Goal: Register for event/course: Sign up to attend an event or enroll in a course

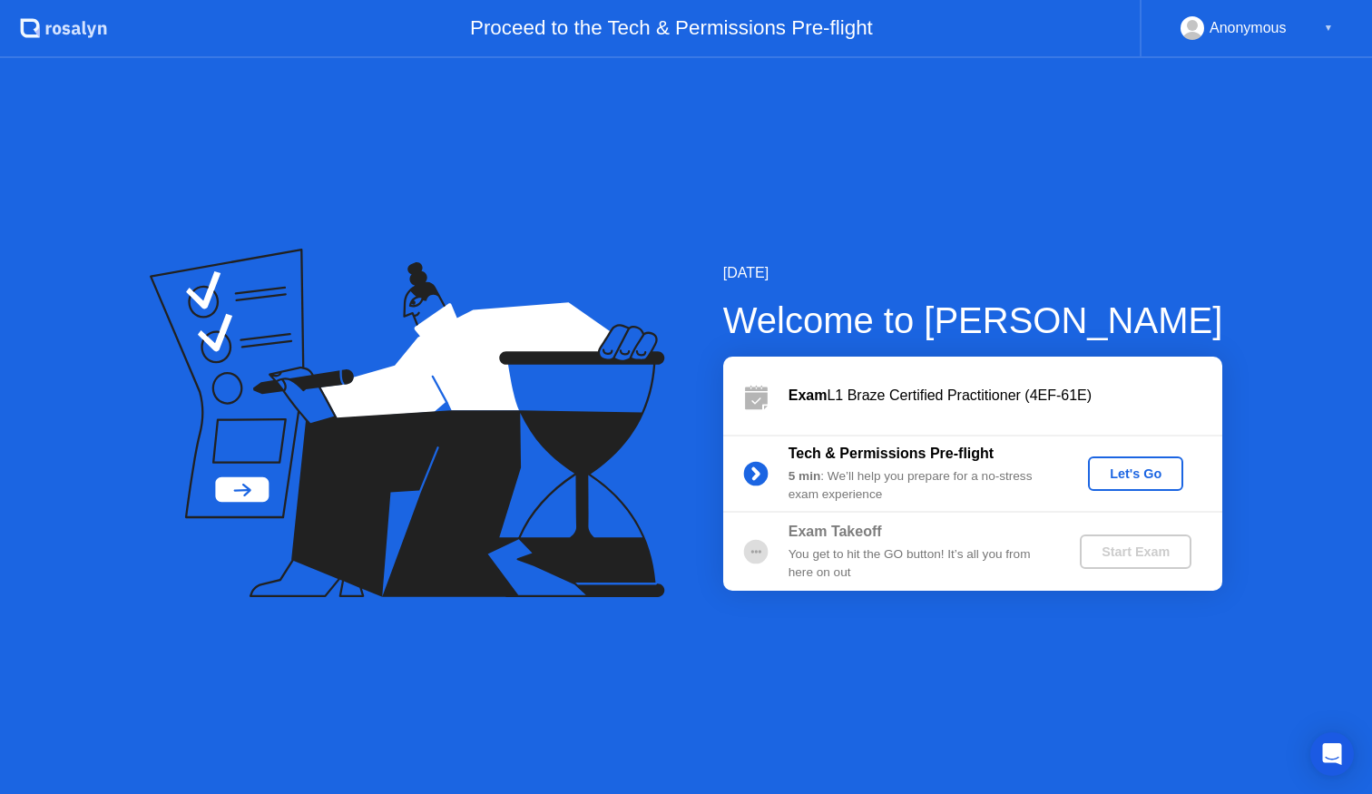
click at [1125, 477] on div "Let's Go" at bounding box center [1135, 473] width 81 height 15
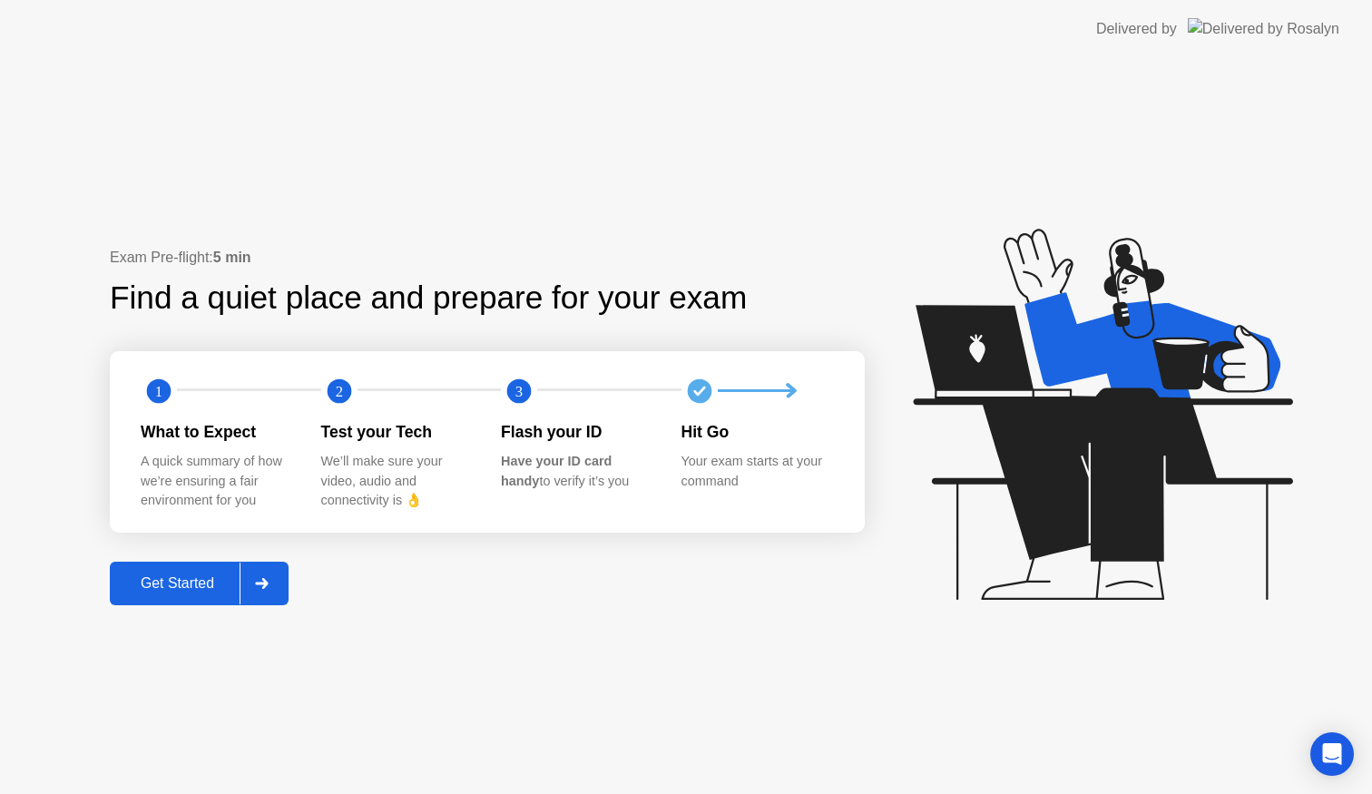
click at [182, 591] on div "Get Started" at bounding box center [177, 583] width 124 height 16
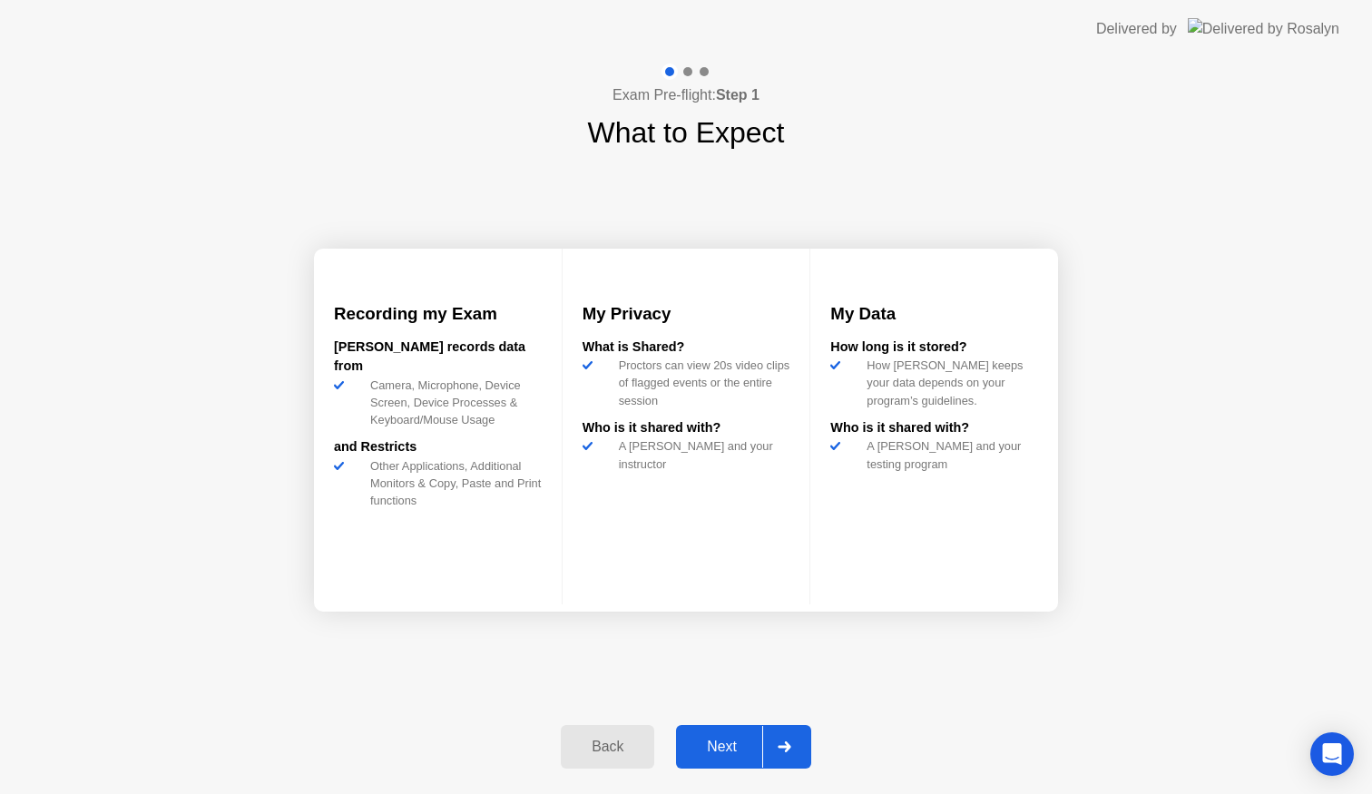
click at [1117, 550] on div "Exam Pre-flight: Step 1 What to Expect Recording my Exam [PERSON_NAME] records …" at bounding box center [686, 426] width 1372 height 736
click at [782, 760] on div at bounding box center [784, 747] width 44 height 42
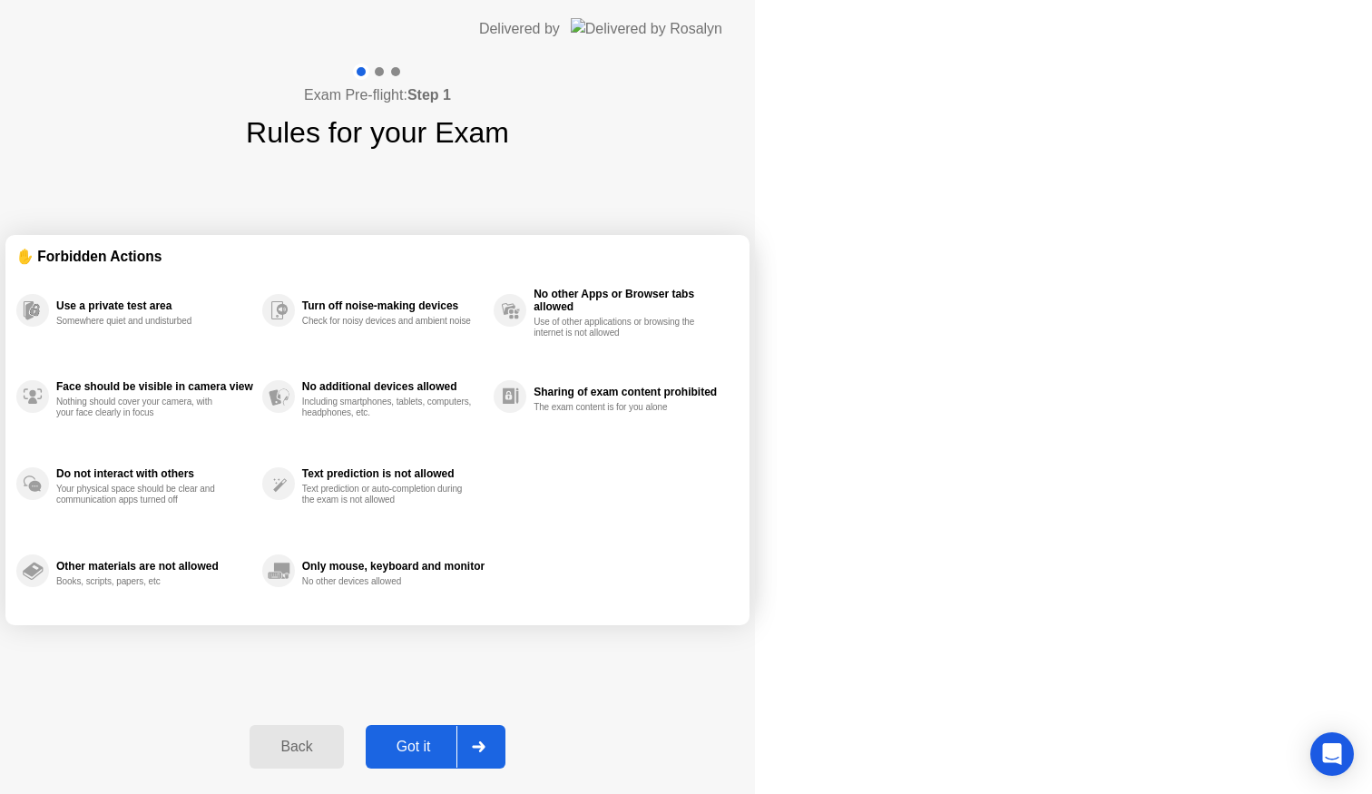
click at [456, 750] on div "Got it" at bounding box center [413, 746] width 85 height 16
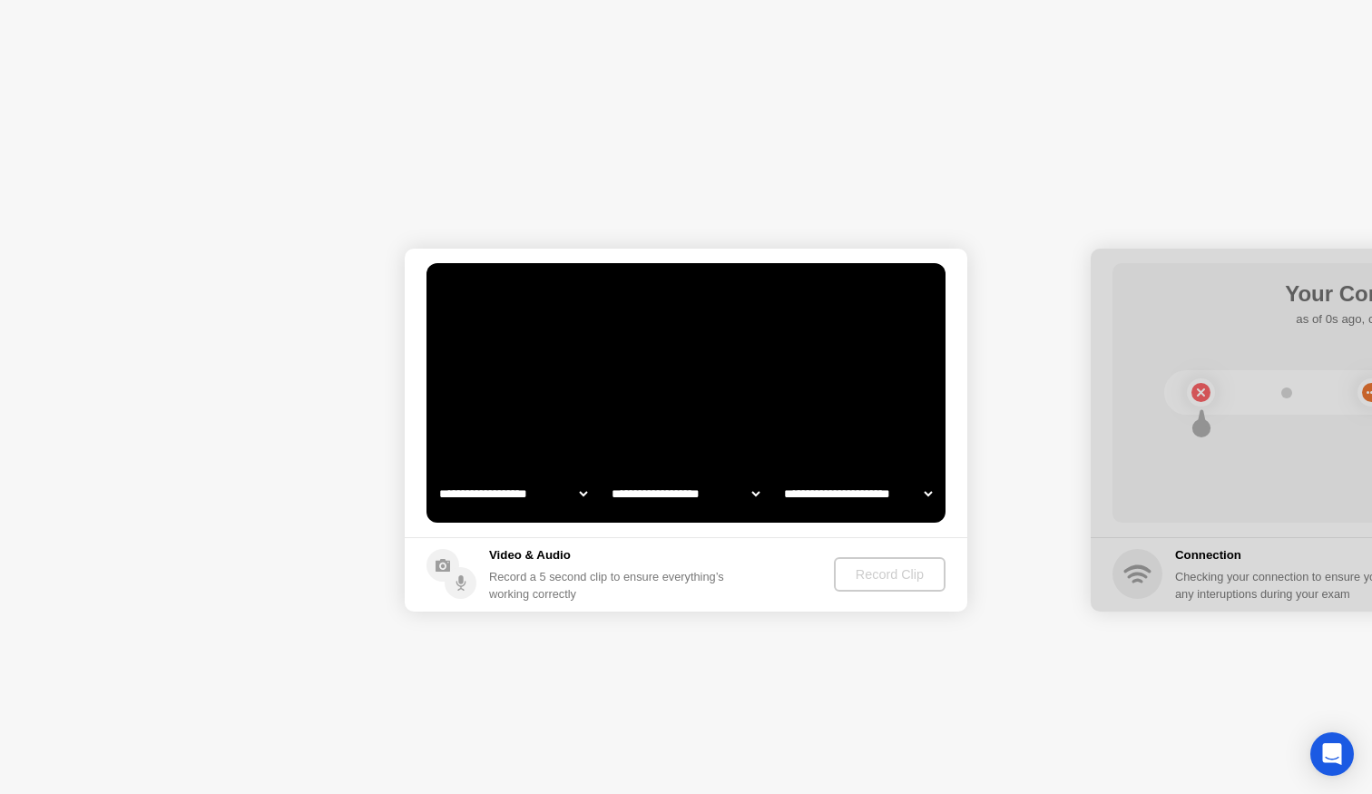
select select "**********"
select select "*******"
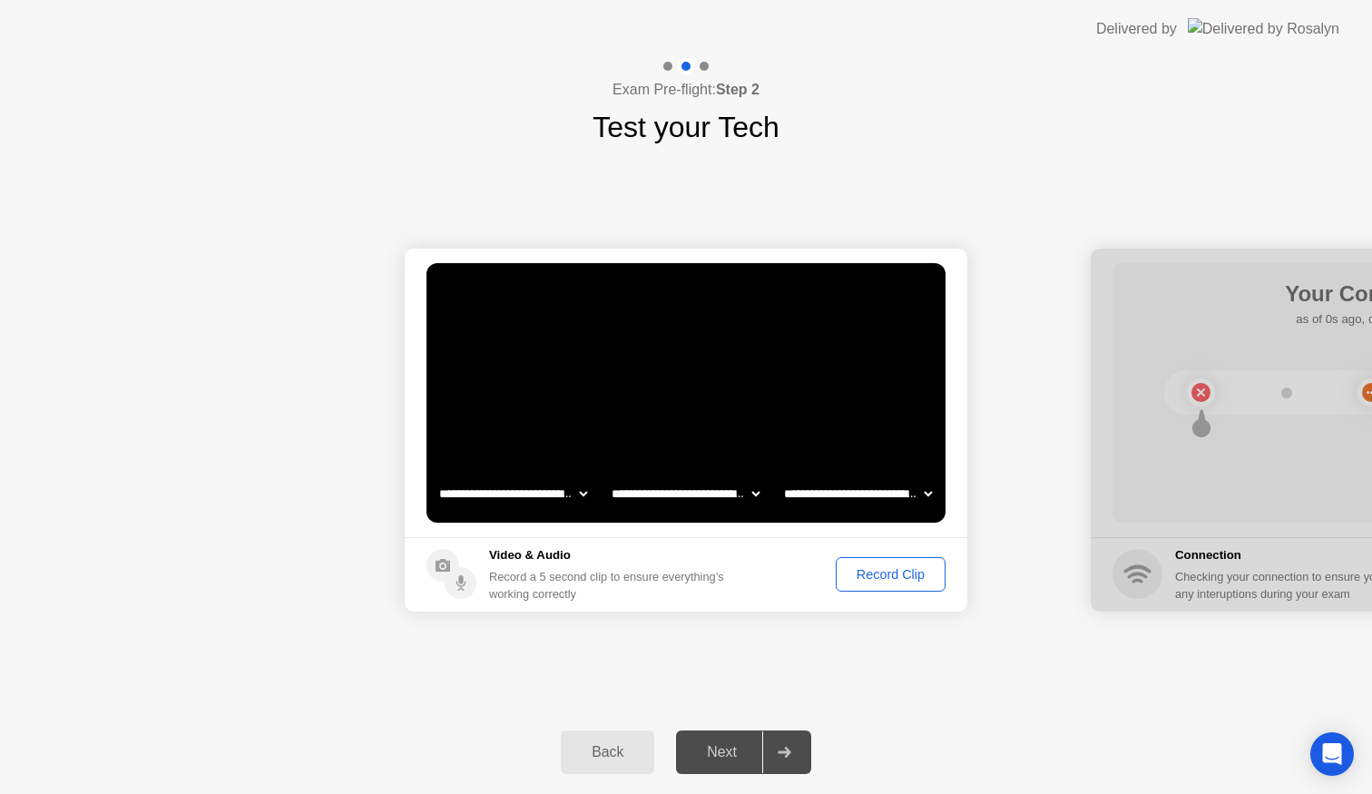
click at [723, 750] on div "Next" at bounding box center [721, 752] width 81 height 16
click at [723, 755] on div "Next" at bounding box center [721, 752] width 81 height 16
click at [789, 753] on icon at bounding box center [783, 752] width 13 height 11
drag, startPoint x: 881, startPoint y: 573, endPoint x: 788, endPoint y: 580, distance: 92.7
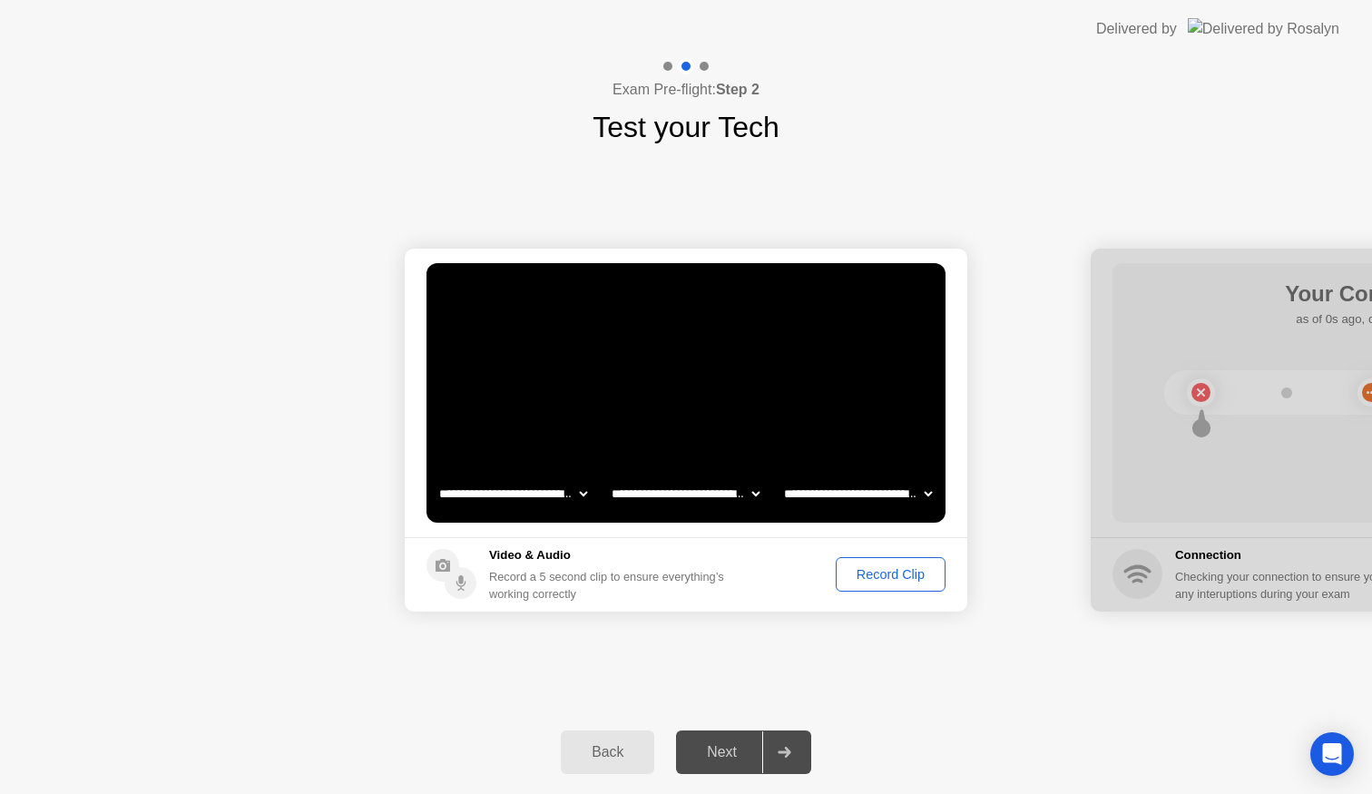
click at [879, 573] on div "Record Clip" at bounding box center [890, 574] width 97 height 15
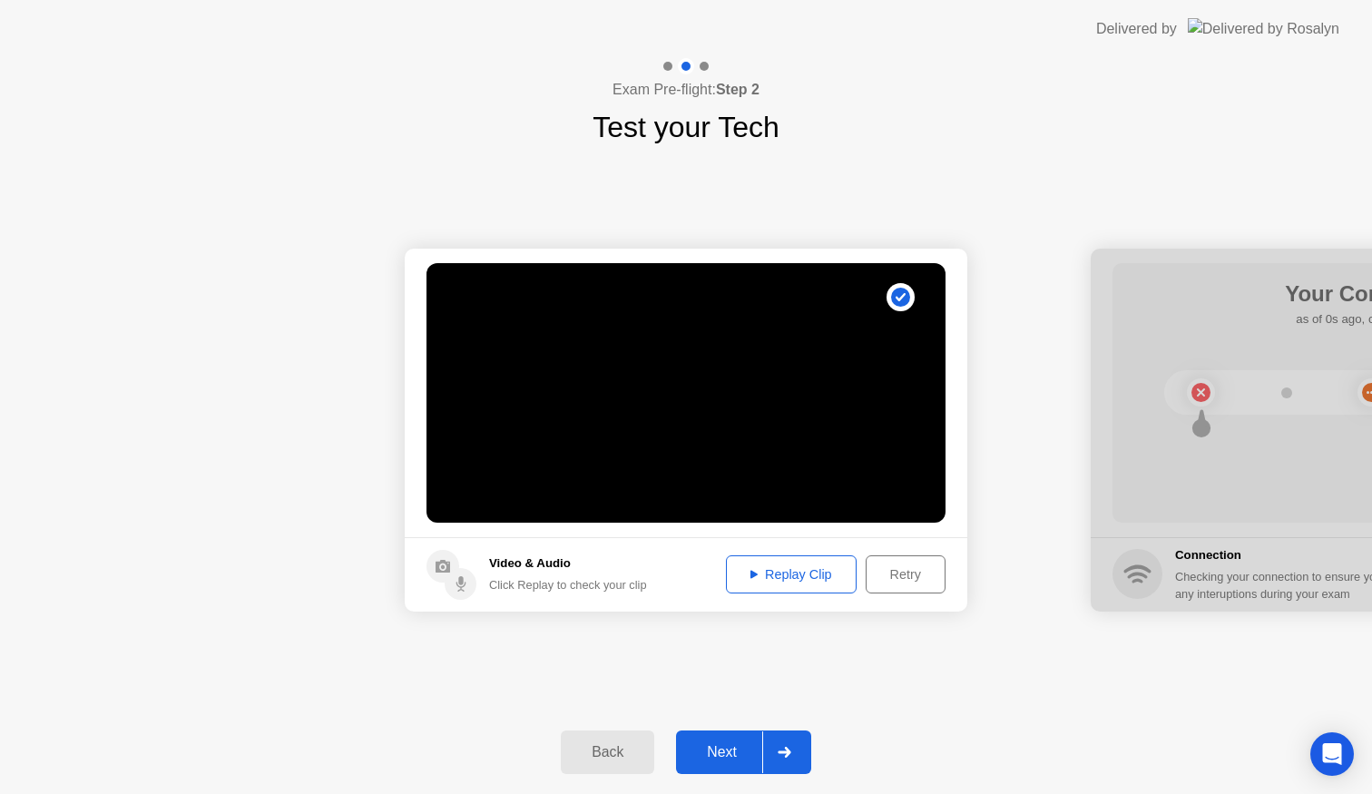
drag, startPoint x: 774, startPoint y: 574, endPoint x: 735, endPoint y: 601, distance: 47.0
click at [771, 575] on div "Replay Clip" at bounding box center [791, 574] width 118 height 15
click at [798, 746] on div at bounding box center [784, 752] width 44 height 42
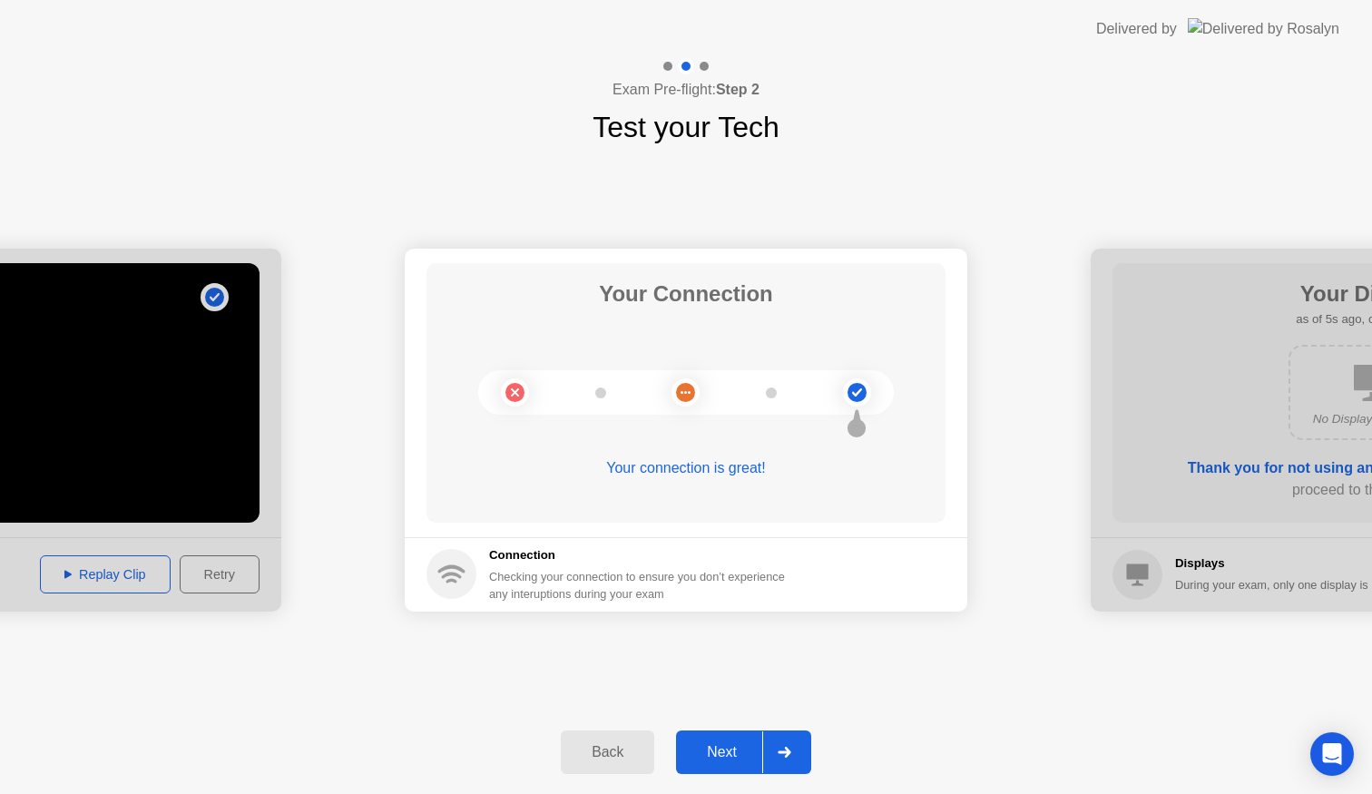
click at [804, 746] on div at bounding box center [784, 752] width 44 height 42
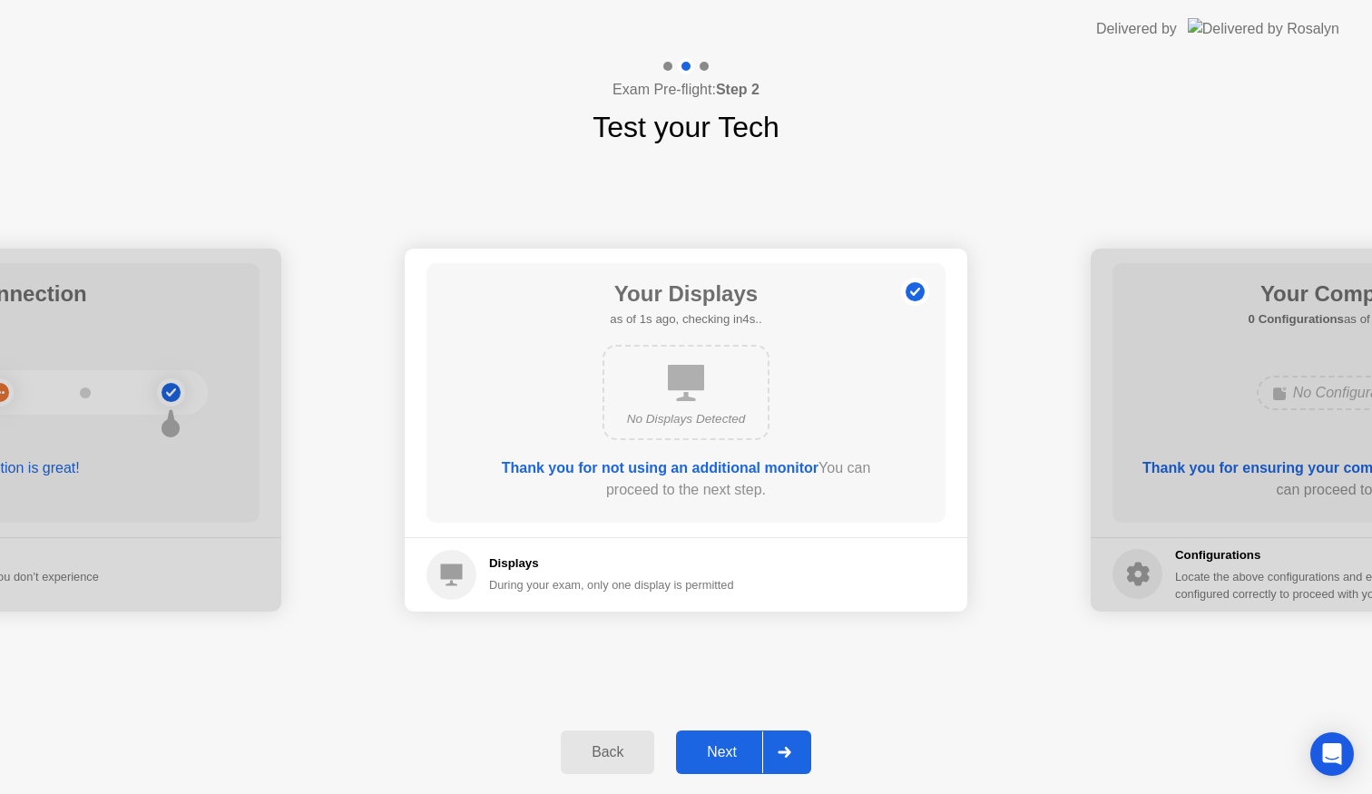
click at [804, 746] on div at bounding box center [784, 752] width 44 height 42
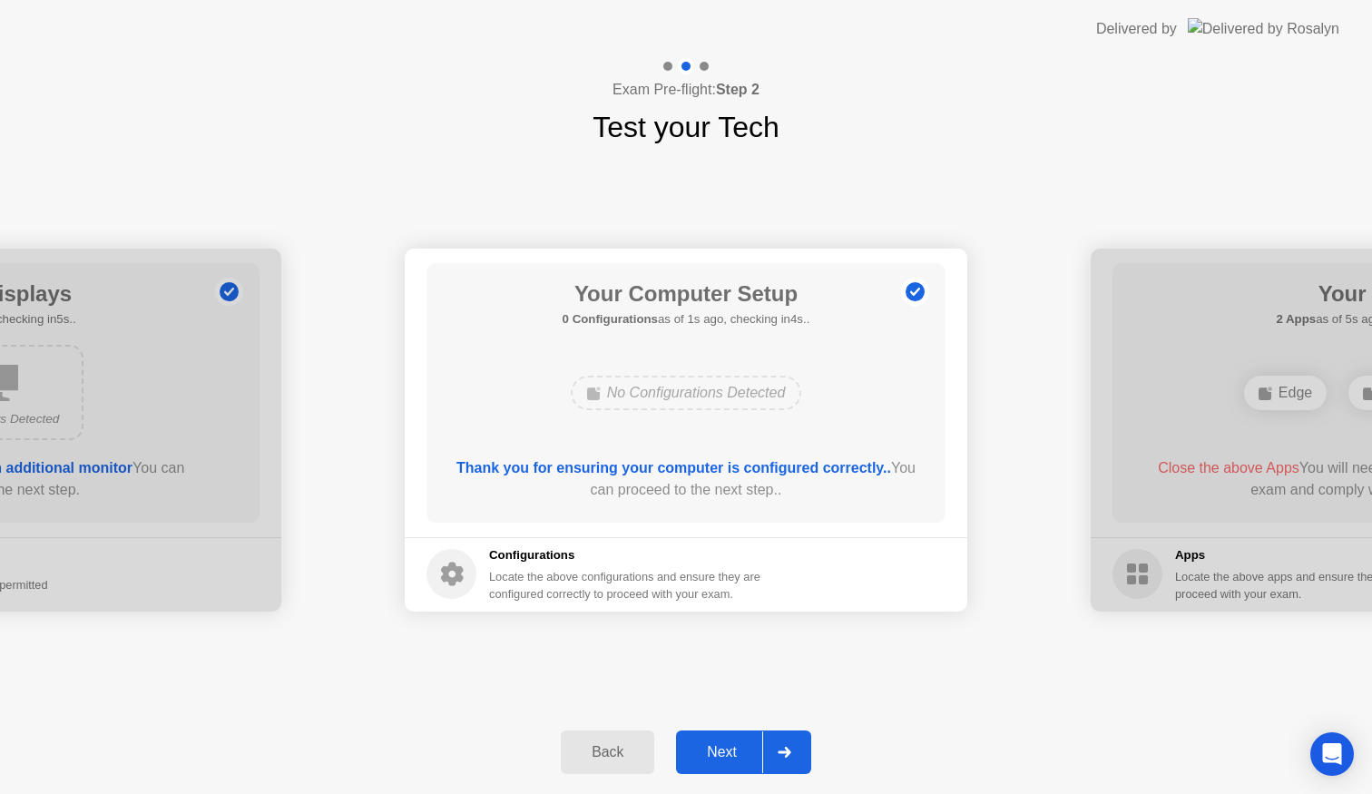
click at [804, 746] on div at bounding box center [784, 752] width 44 height 42
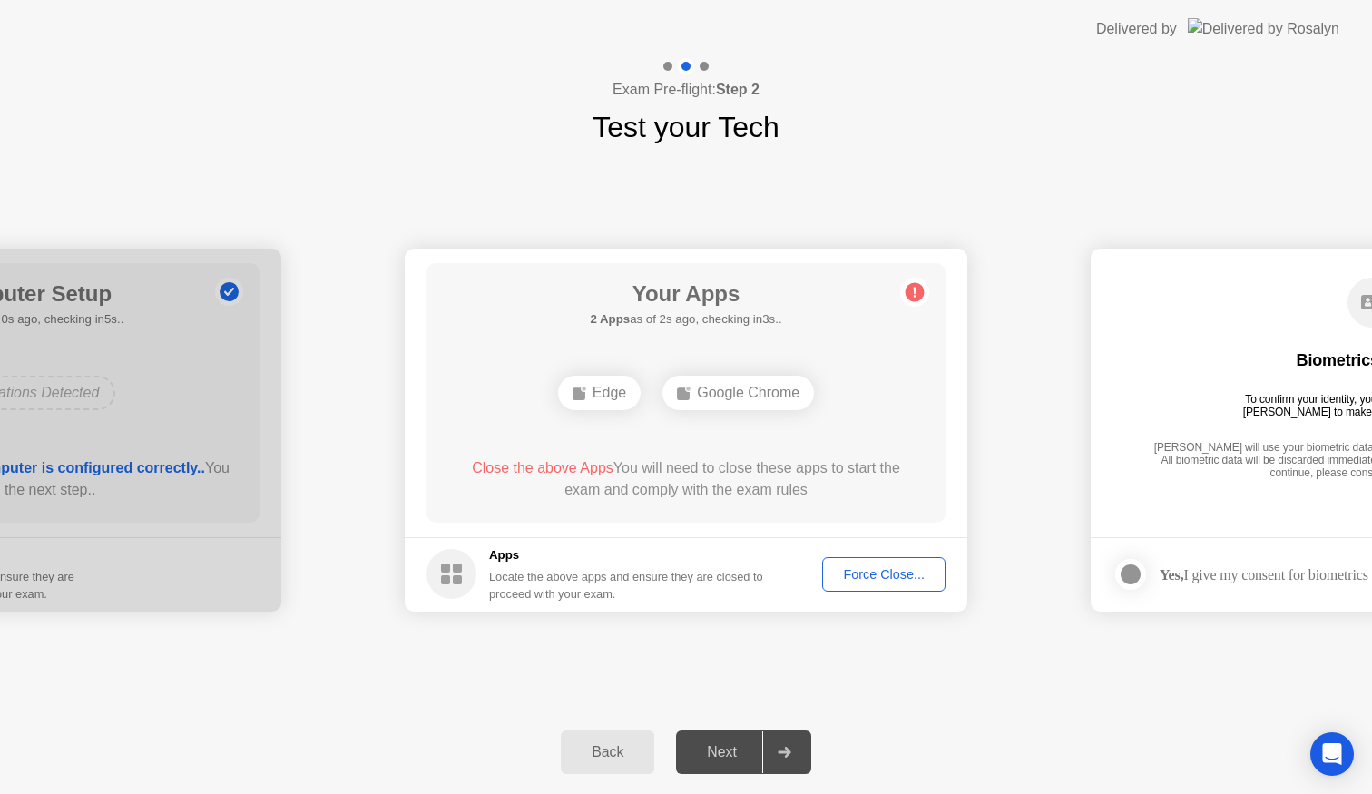
click at [866, 576] on div "Force Close..." at bounding box center [883, 574] width 111 height 15
drag, startPoint x: 728, startPoint y: 510, endPoint x: 663, endPoint y: 615, distance: 123.4
click at [871, 567] on div "Force Close..." at bounding box center [883, 574] width 111 height 15
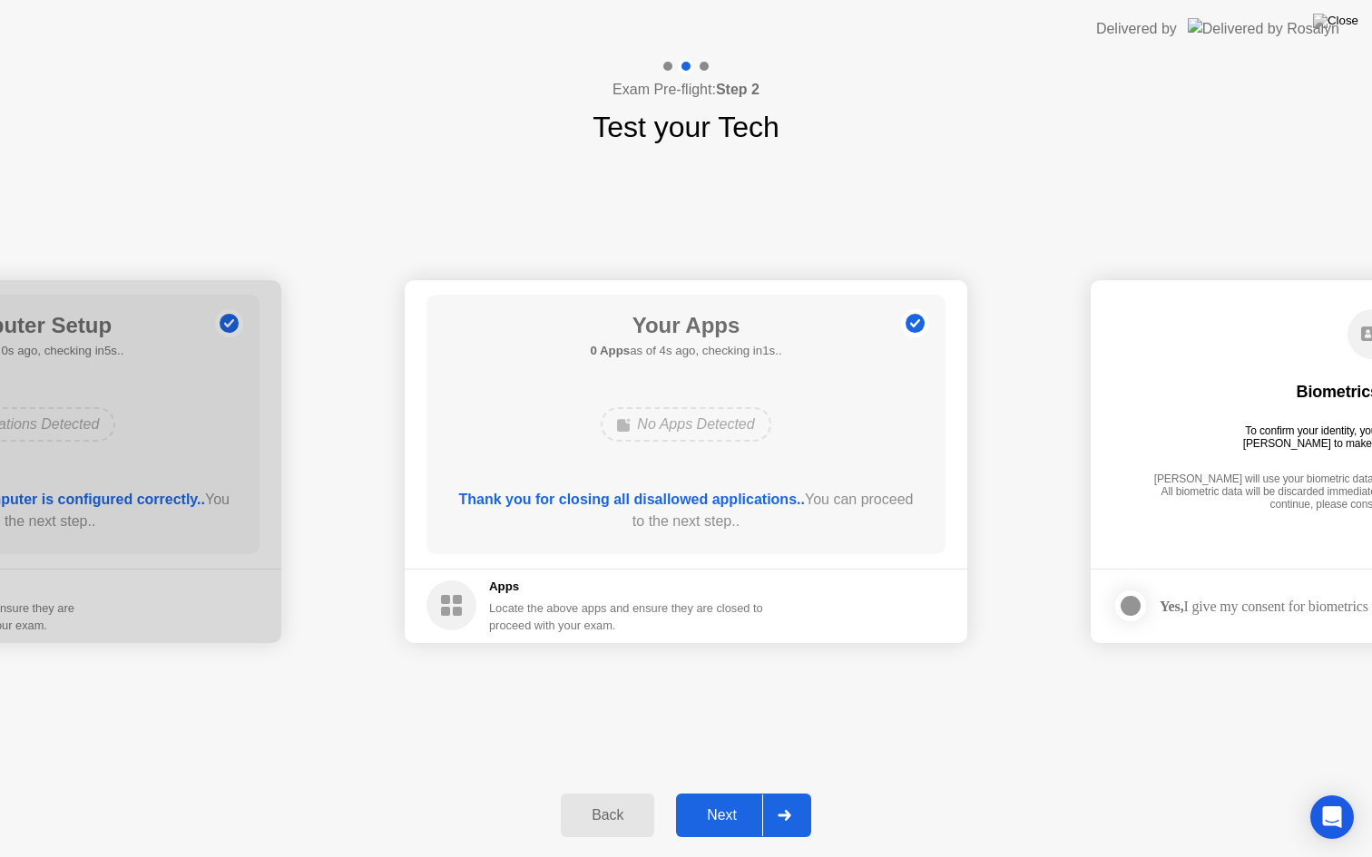
click at [790, 793] on icon at bounding box center [783, 815] width 13 height 11
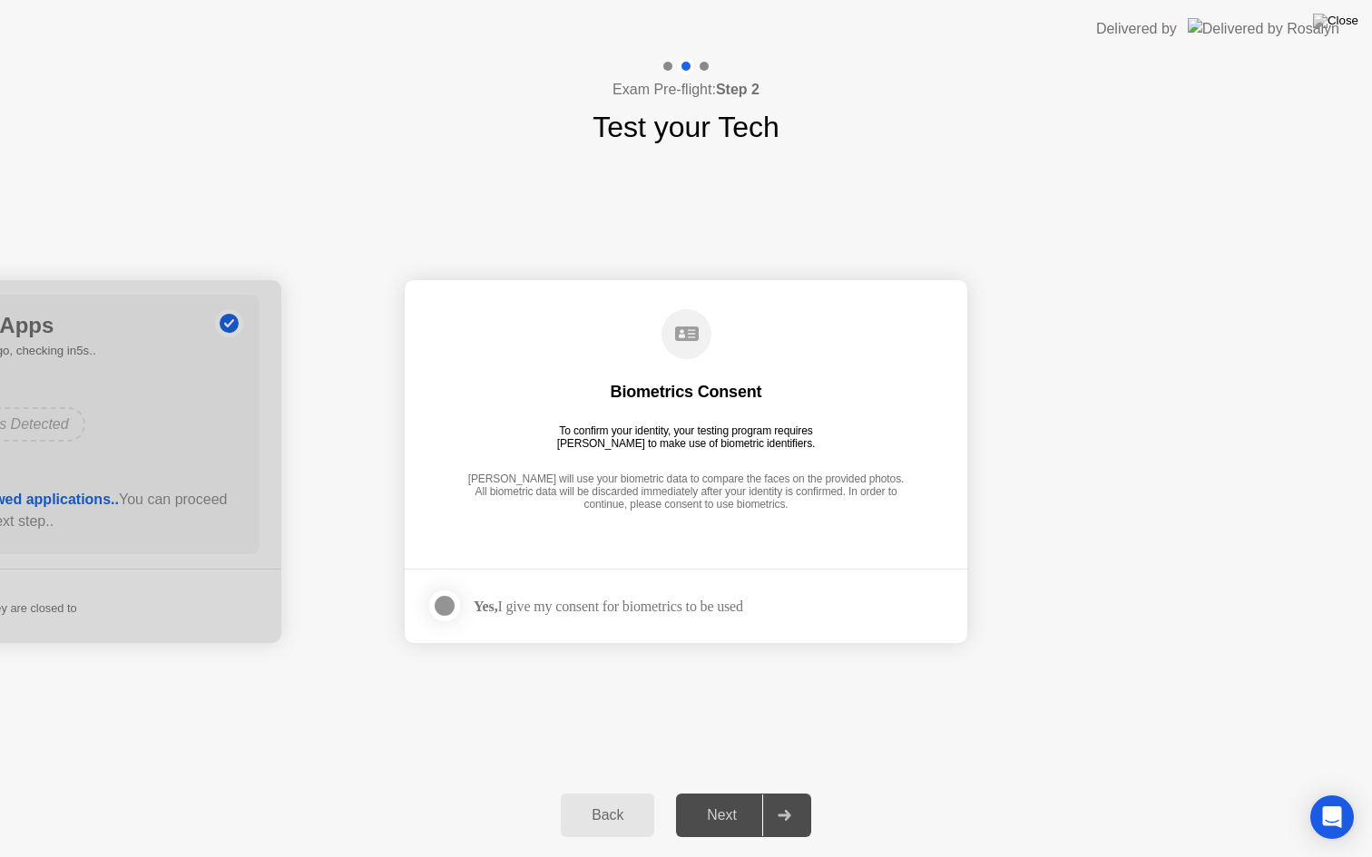
click at [787, 793] on icon at bounding box center [783, 815] width 13 height 11
click at [738, 793] on div "Next" at bounding box center [721, 815] width 81 height 16
click at [781, 793] on icon at bounding box center [784, 815] width 14 height 11
click at [679, 694] on div "**********" at bounding box center [686, 461] width 1372 height 625
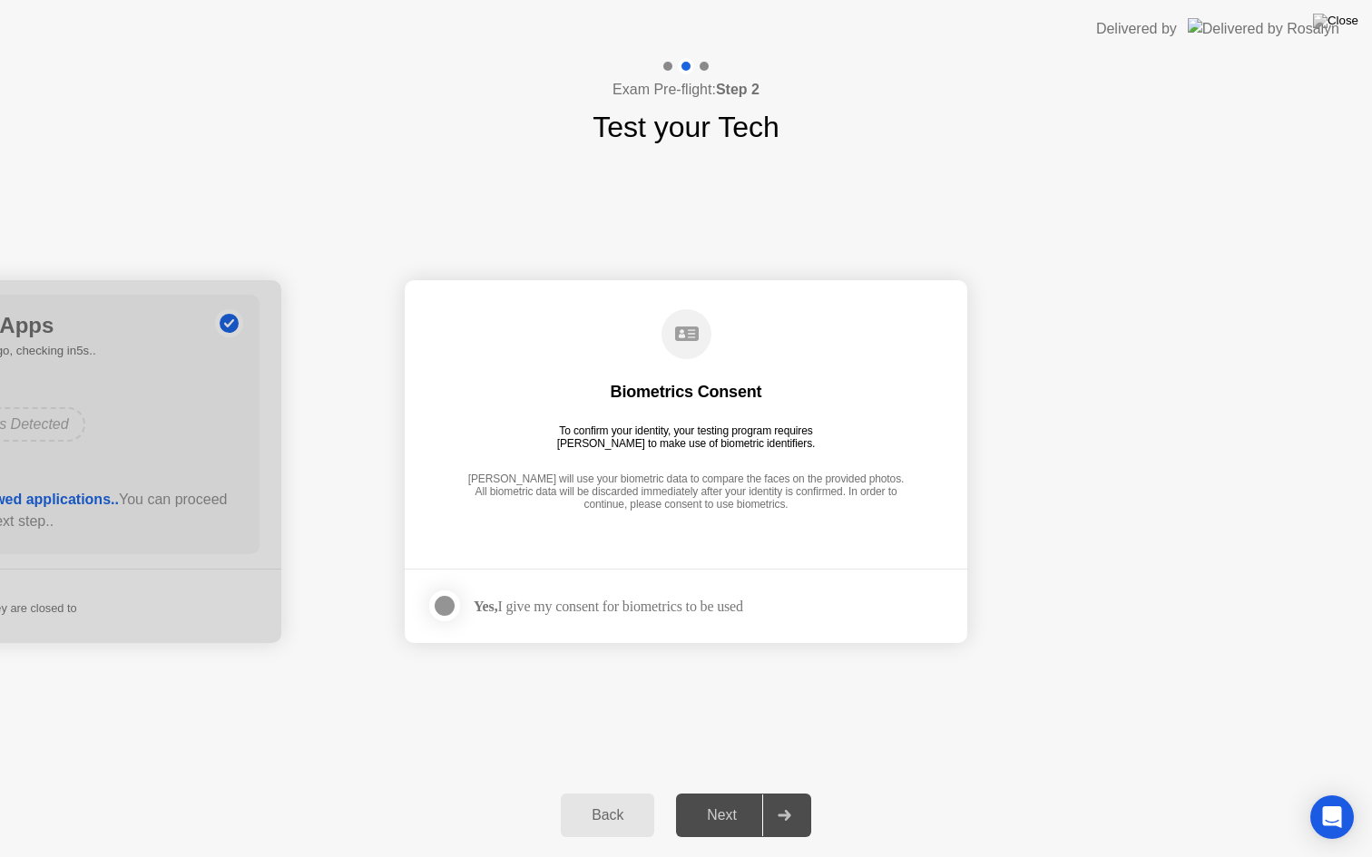
click at [679, 694] on div "**********" at bounding box center [686, 461] width 1372 height 625
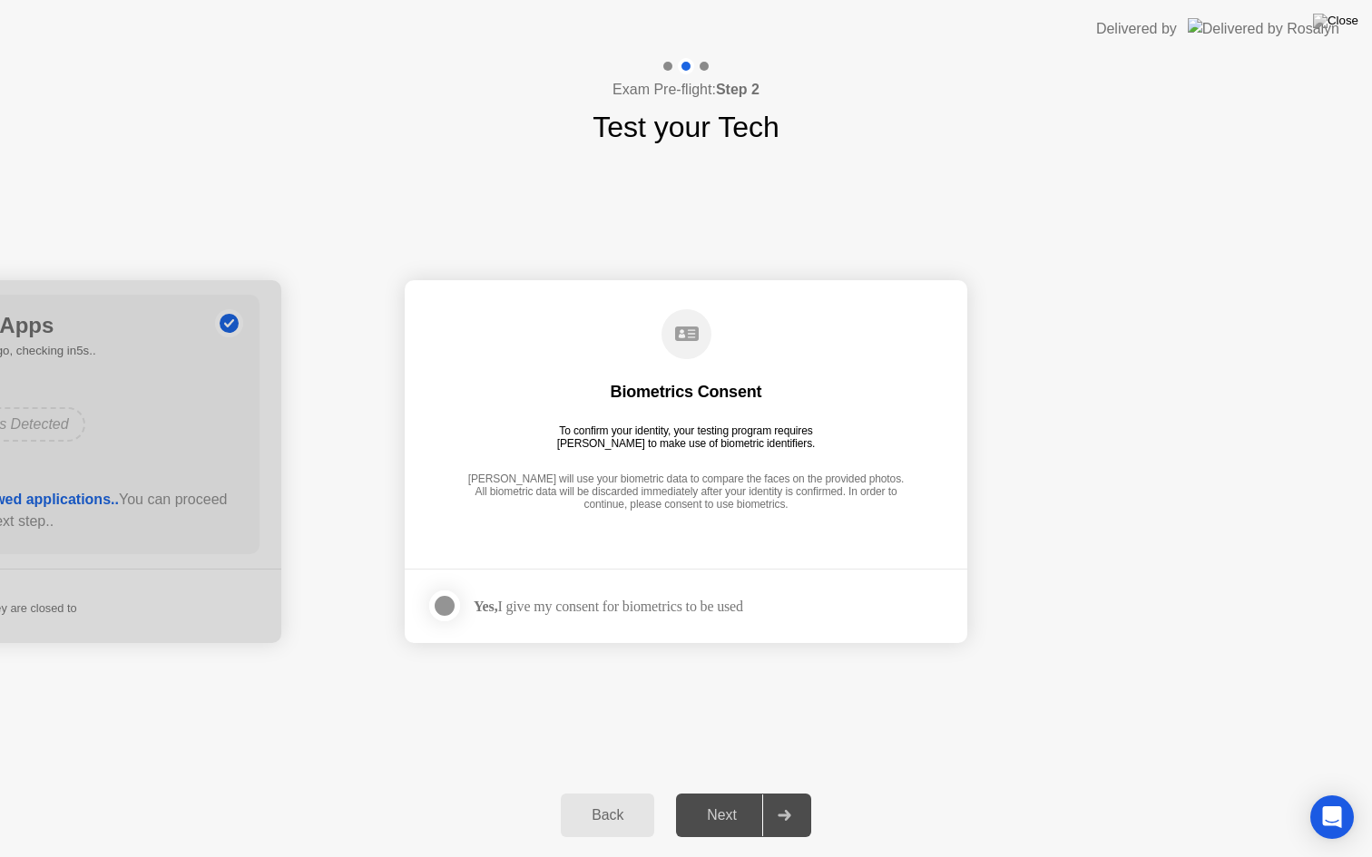
click at [679, 694] on div "**********" at bounding box center [686, 461] width 1372 height 625
click at [721, 793] on div "Next" at bounding box center [721, 815] width 81 height 16
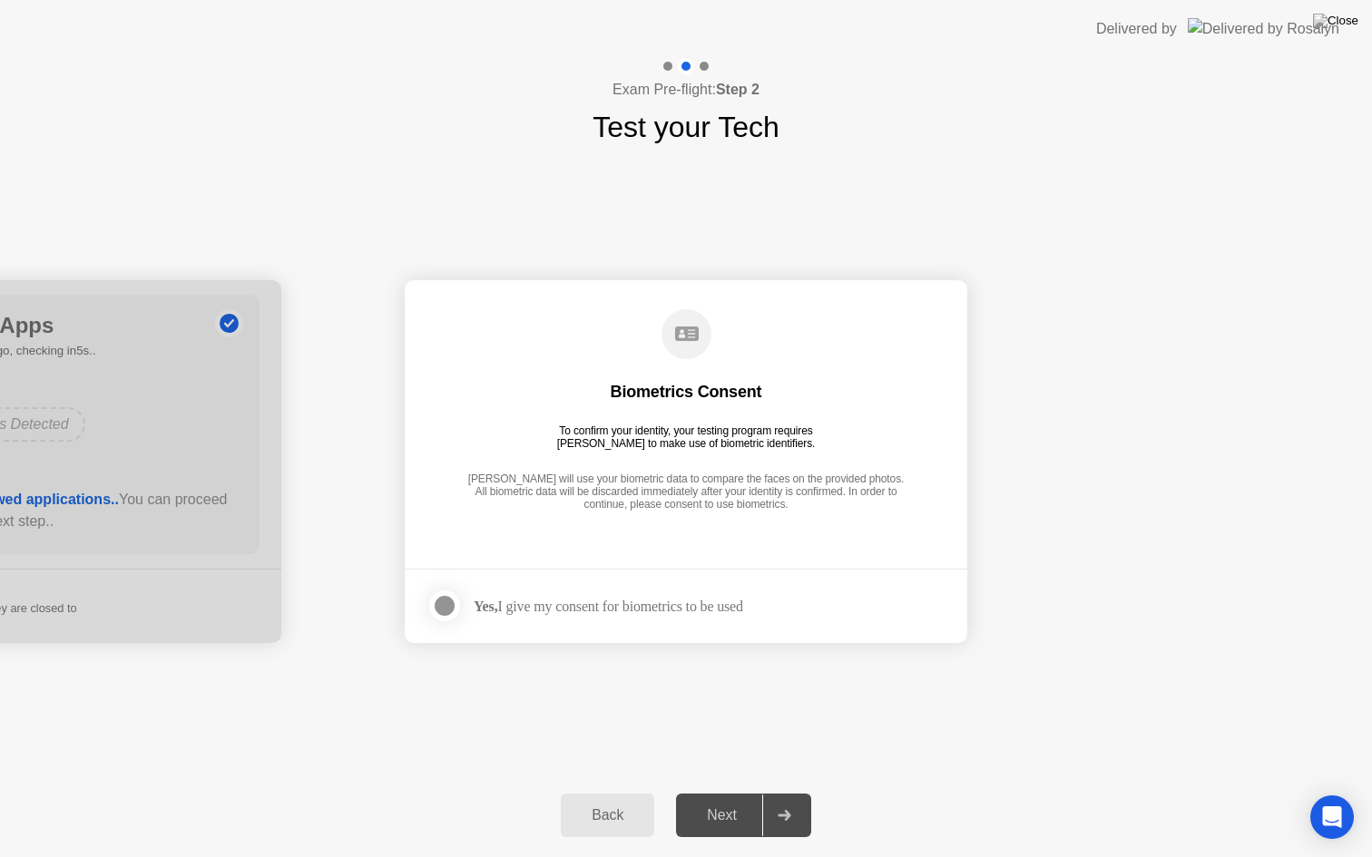
drag, startPoint x: 721, startPoint y: 812, endPoint x: 761, endPoint y: 814, distance: 40.0
click at [723, 793] on div "Next" at bounding box center [721, 815] width 81 height 16
click at [780, 793] on icon at bounding box center [784, 815] width 14 height 11
click at [628, 536] on main "Biometrics Consent To confirm your identity, your testing program requires [PER…" at bounding box center [686, 424] width 562 height 288
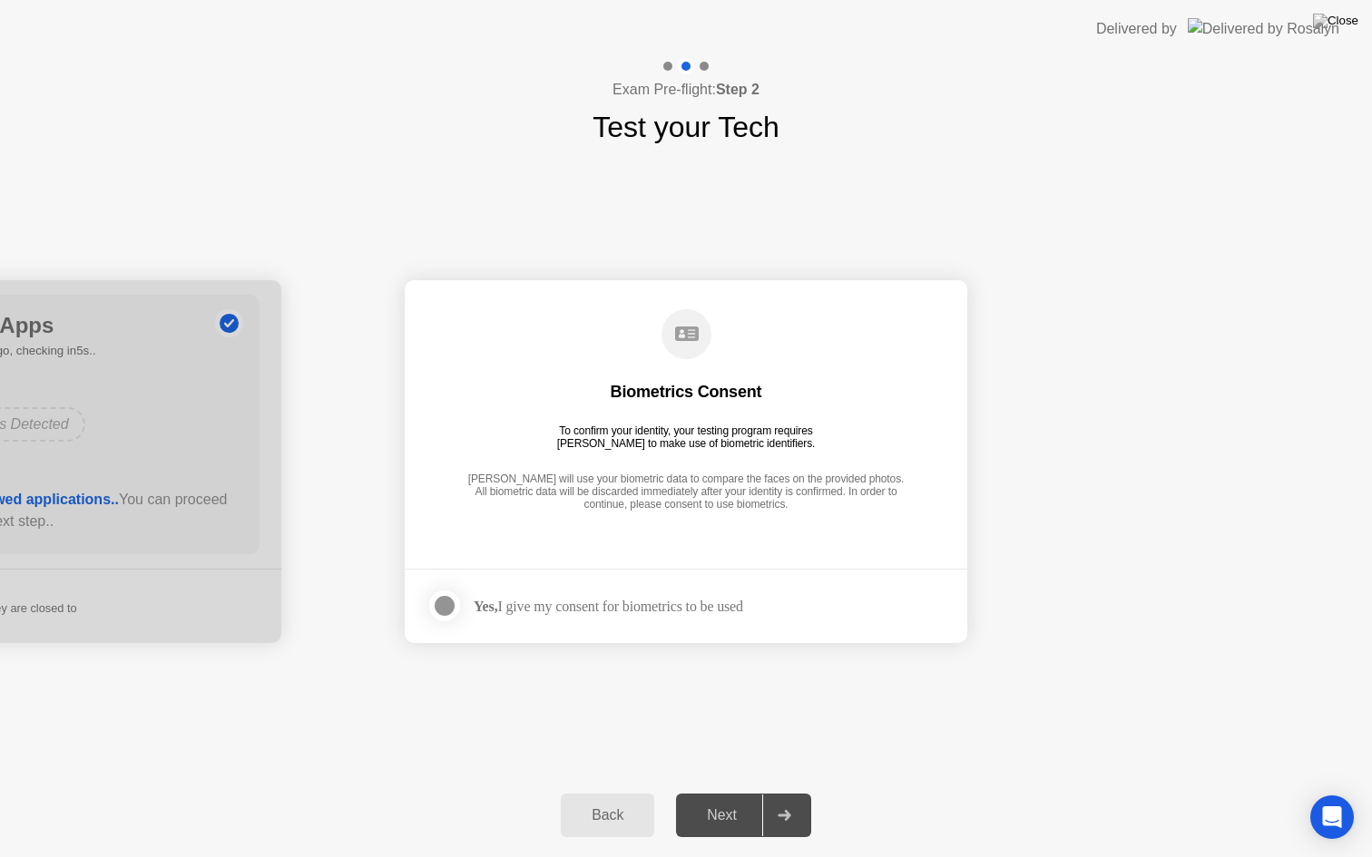
click at [628, 536] on main "Biometrics Consent To confirm your identity, your testing program requires [PER…" at bounding box center [686, 424] width 562 height 288
click at [667, 562] on main "Biometrics Consent To confirm your identity, your testing program requires [PER…" at bounding box center [686, 424] width 562 height 288
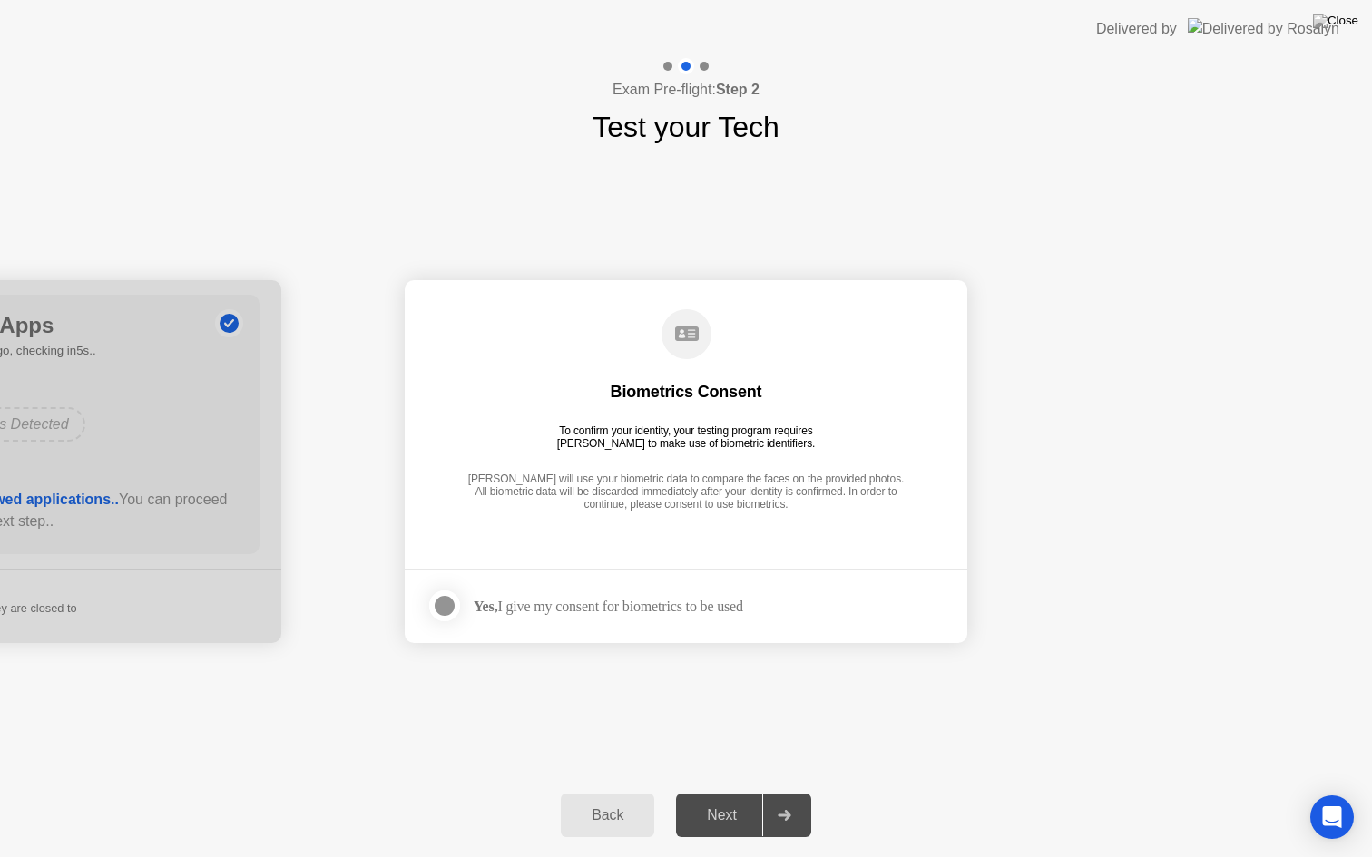
click at [667, 562] on main "Biometrics Consent To confirm your identity, your testing program requires [PER…" at bounding box center [686, 424] width 562 height 288
click at [652, 602] on div "Yes, I give my consent for biometrics to be used" at bounding box center [608, 606] width 269 height 17
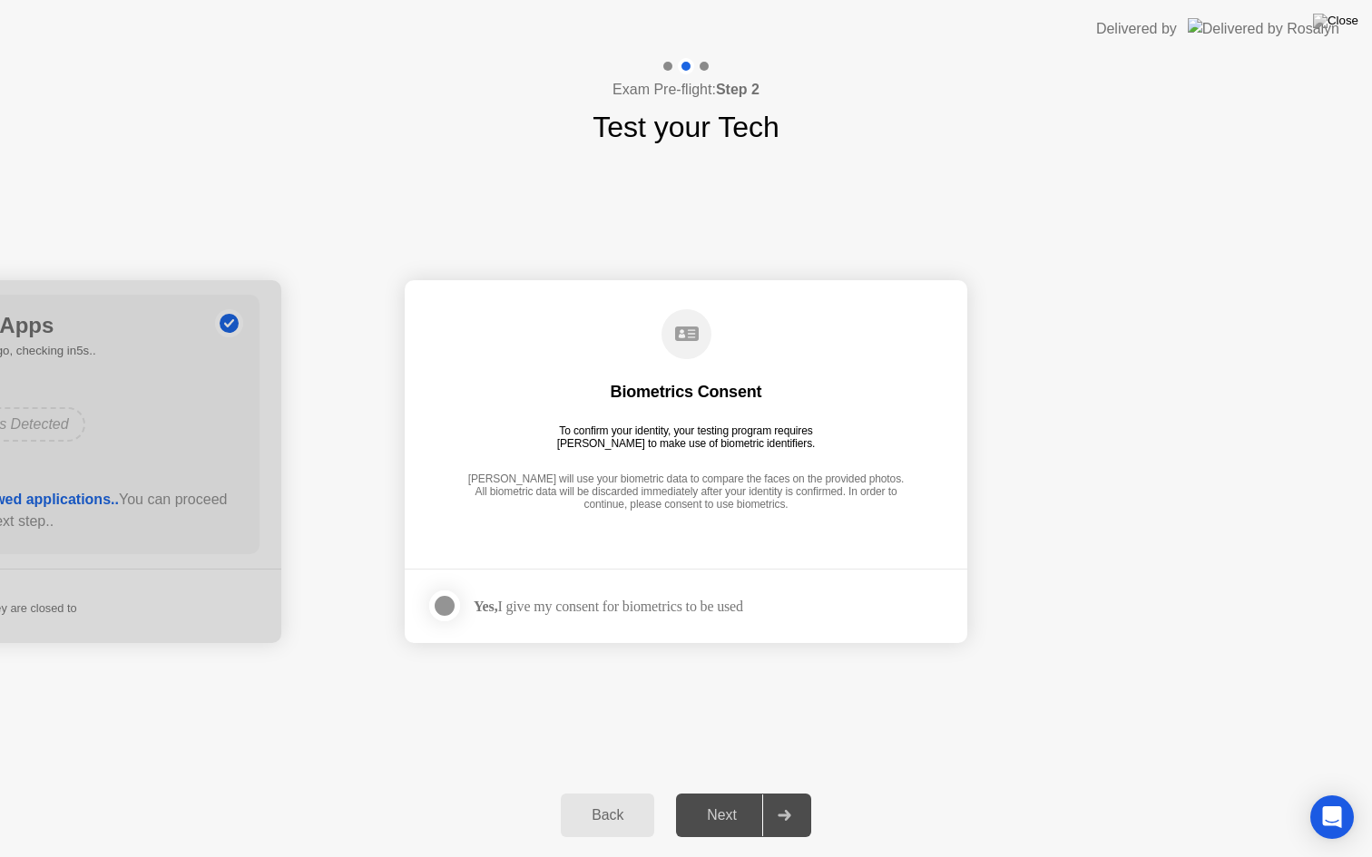
click at [703, 65] on div at bounding box center [703, 66] width 9 height 9
click at [669, 68] on div at bounding box center [667, 66] width 9 height 9
click at [689, 66] on div at bounding box center [686, 66] width 16 height 16
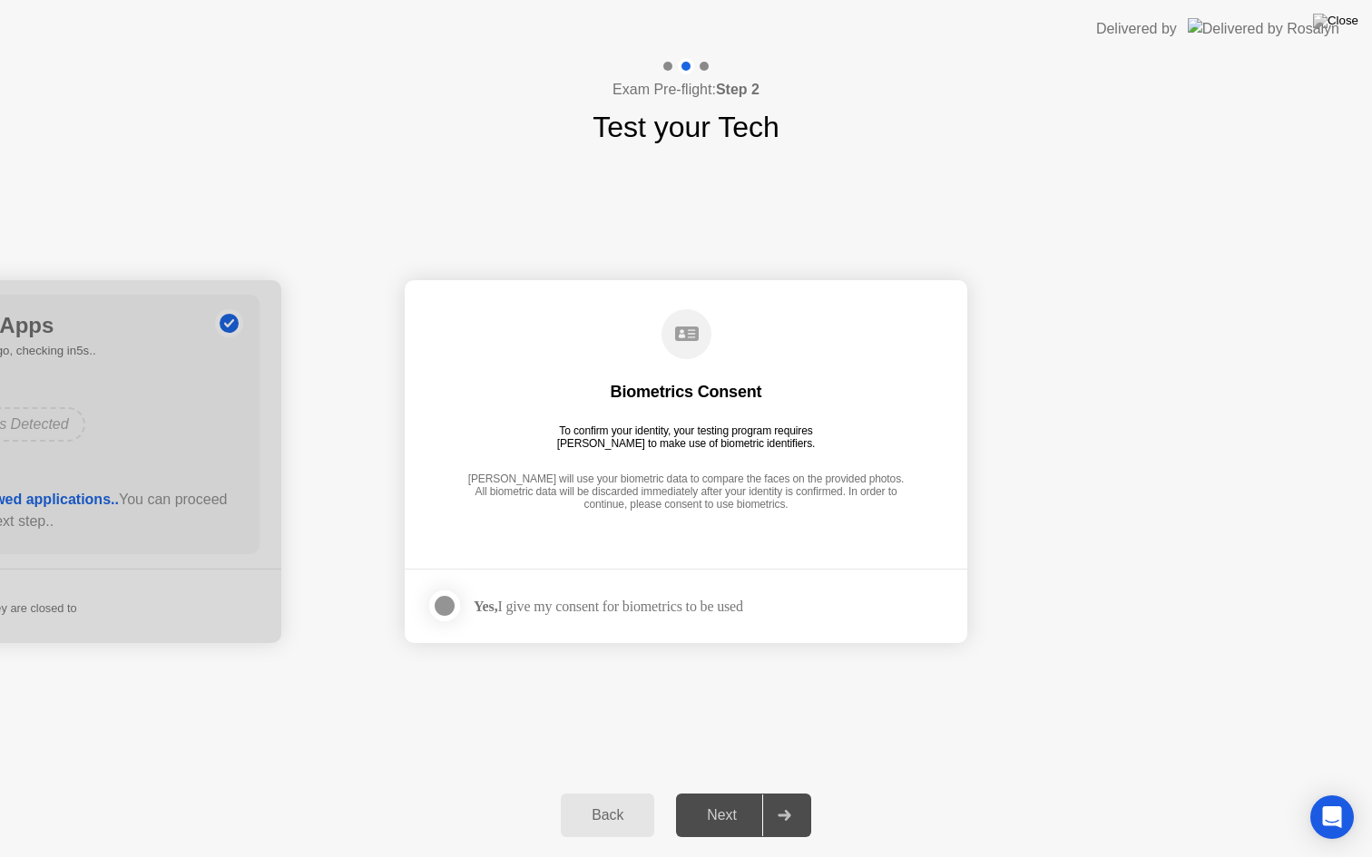
drag, startPoint x: 703, startPoint y: 65, endPoint x: 693, endPoint y: 249, distance: 184.4
click at [702, 67] on div at bounding box center [703, 66] width 9 height 9
click at [686, 332] on icon at bounding box center [687, 334] width 24 height 15
click at [680, 335] on circle at bounding box center [686, 334] width 50 height 50
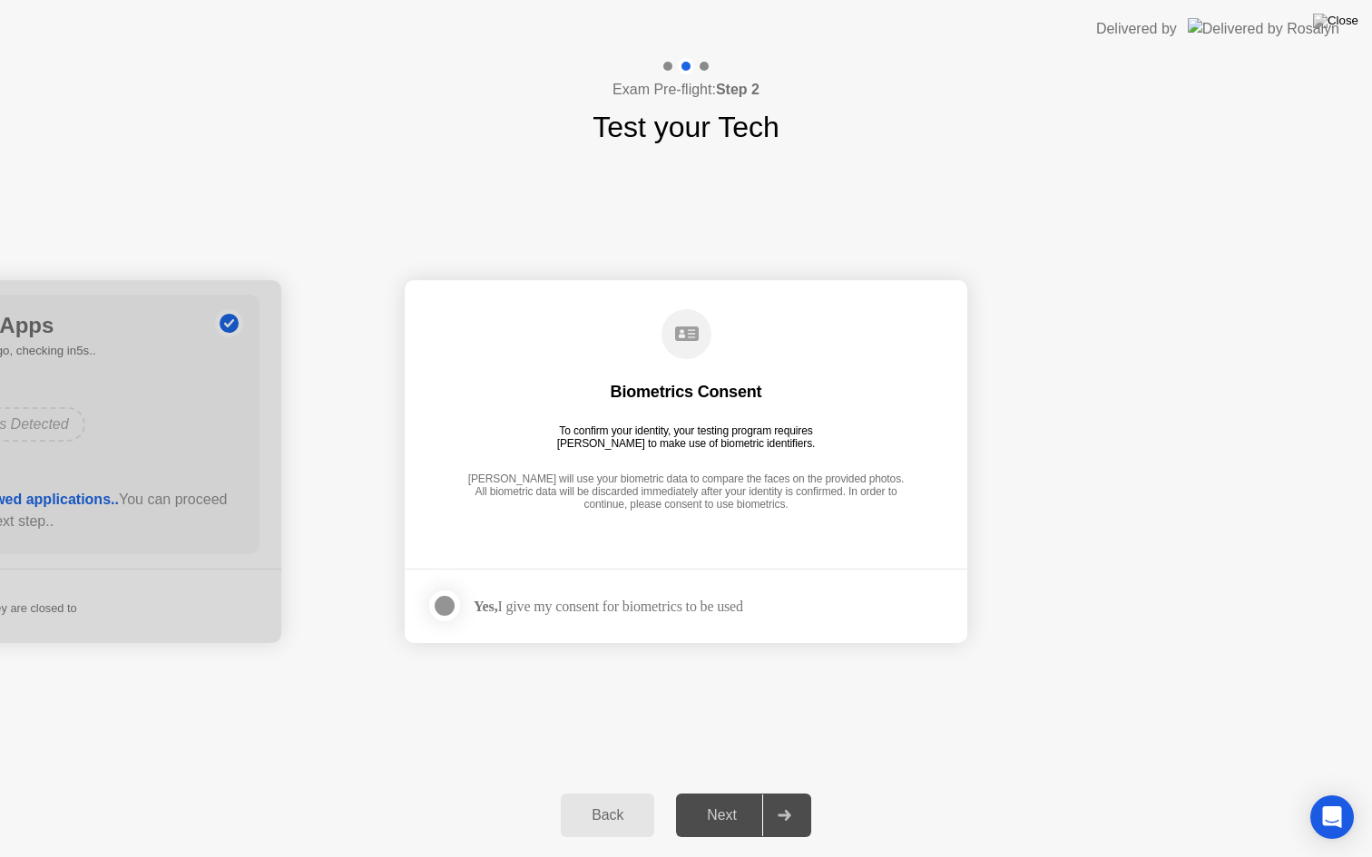
click at [680, 335] on circle at bounding box center [686, 334] width 50 height 50
click at [679, 336] on circle at bounding box center [686, 334] width 50 height 50
click at [640, 793] on div "Back" at bounding box center [607, 815] width 83 height 16
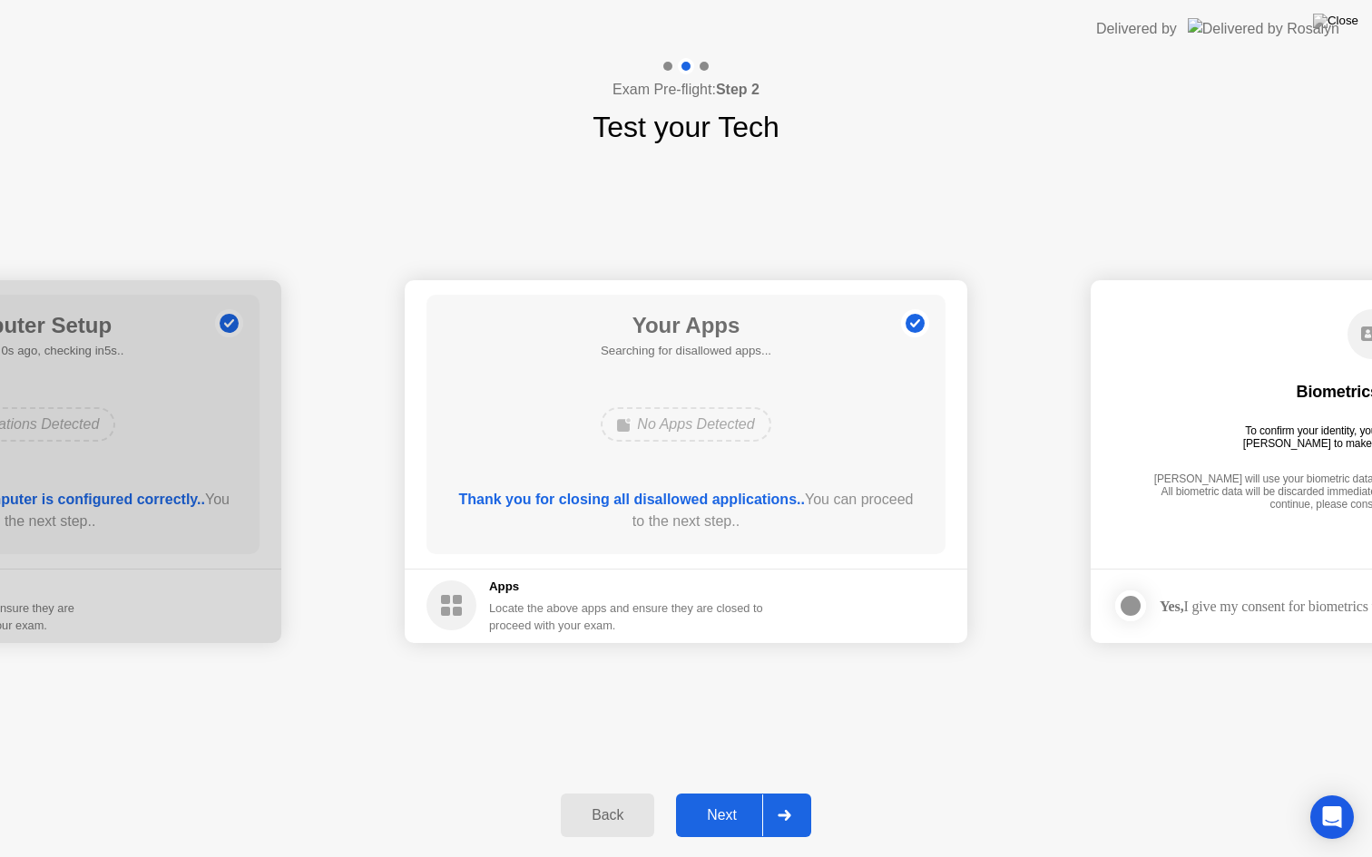
click at [630, 793] on div "Back" at bounding box center [607, 815] width 83 height 16
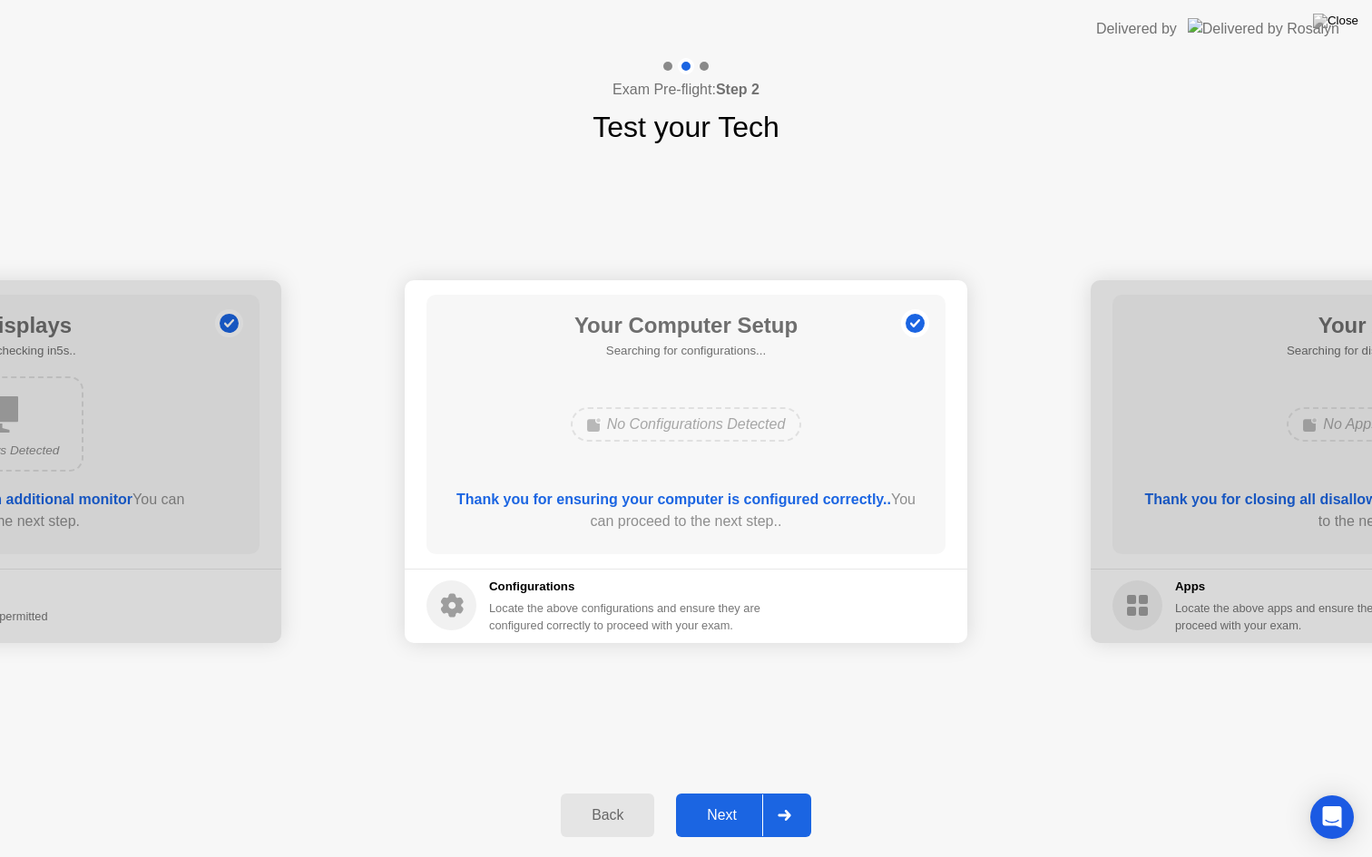
click at [630, 793] on div "Back" at bounding box center [607, 815] width 83 height 16
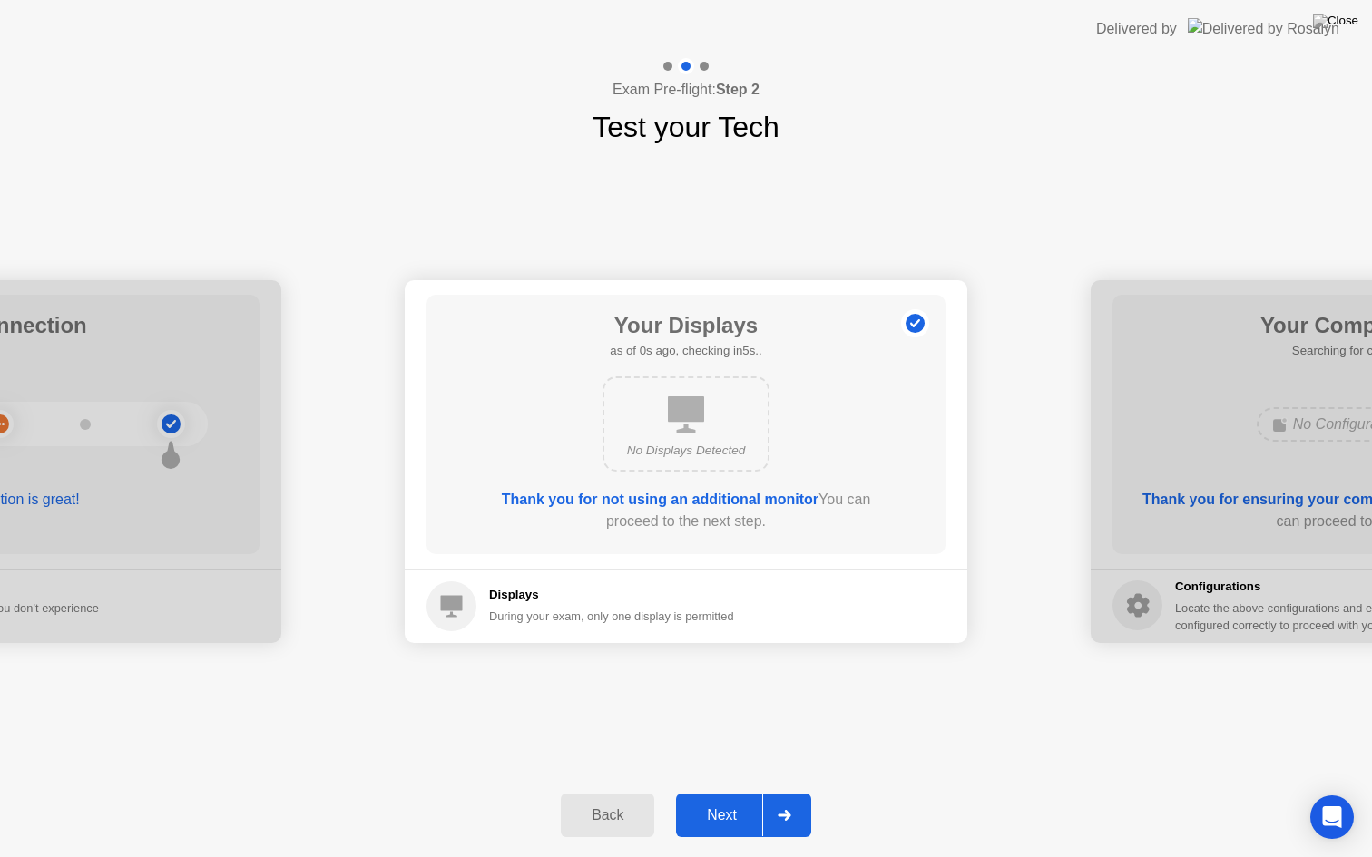
click at [630, 793] on div "Back" at bounding box center [607, 815] width 83 height 16
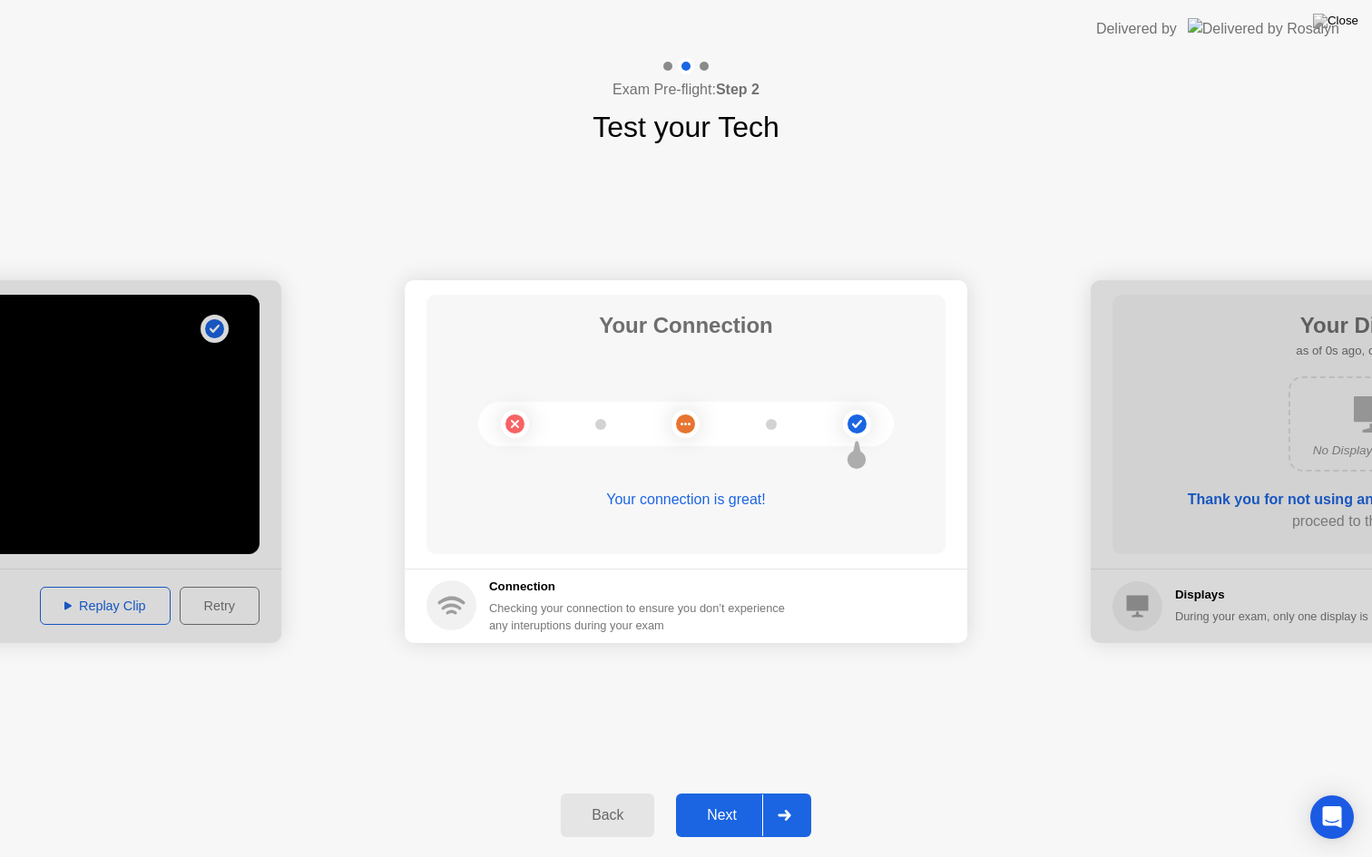
click at [800, 793] on div at bounding box center [784, 816] width 44 height 42
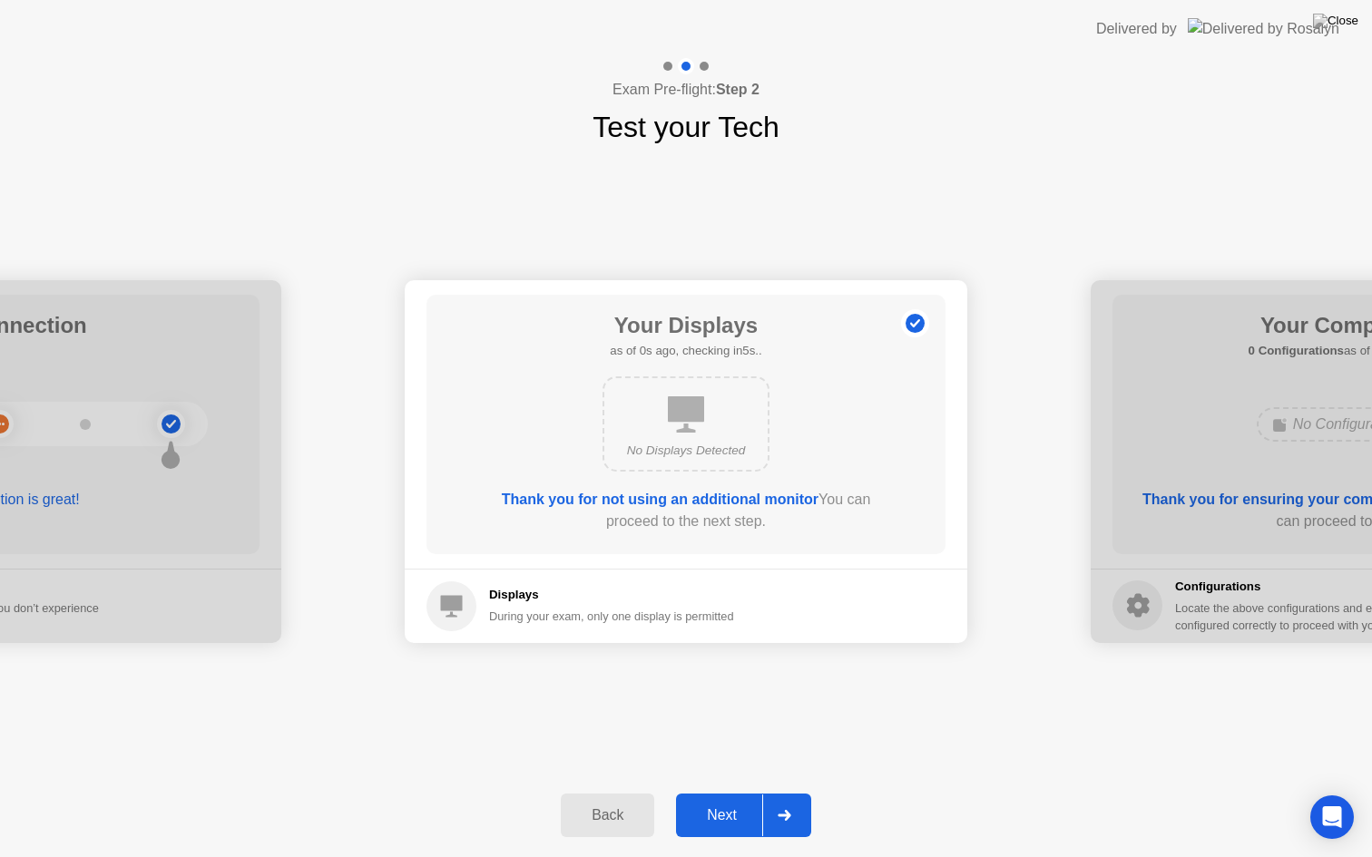
click at [798, 793] on div at bounding box center [784, 816] width 44 height 42
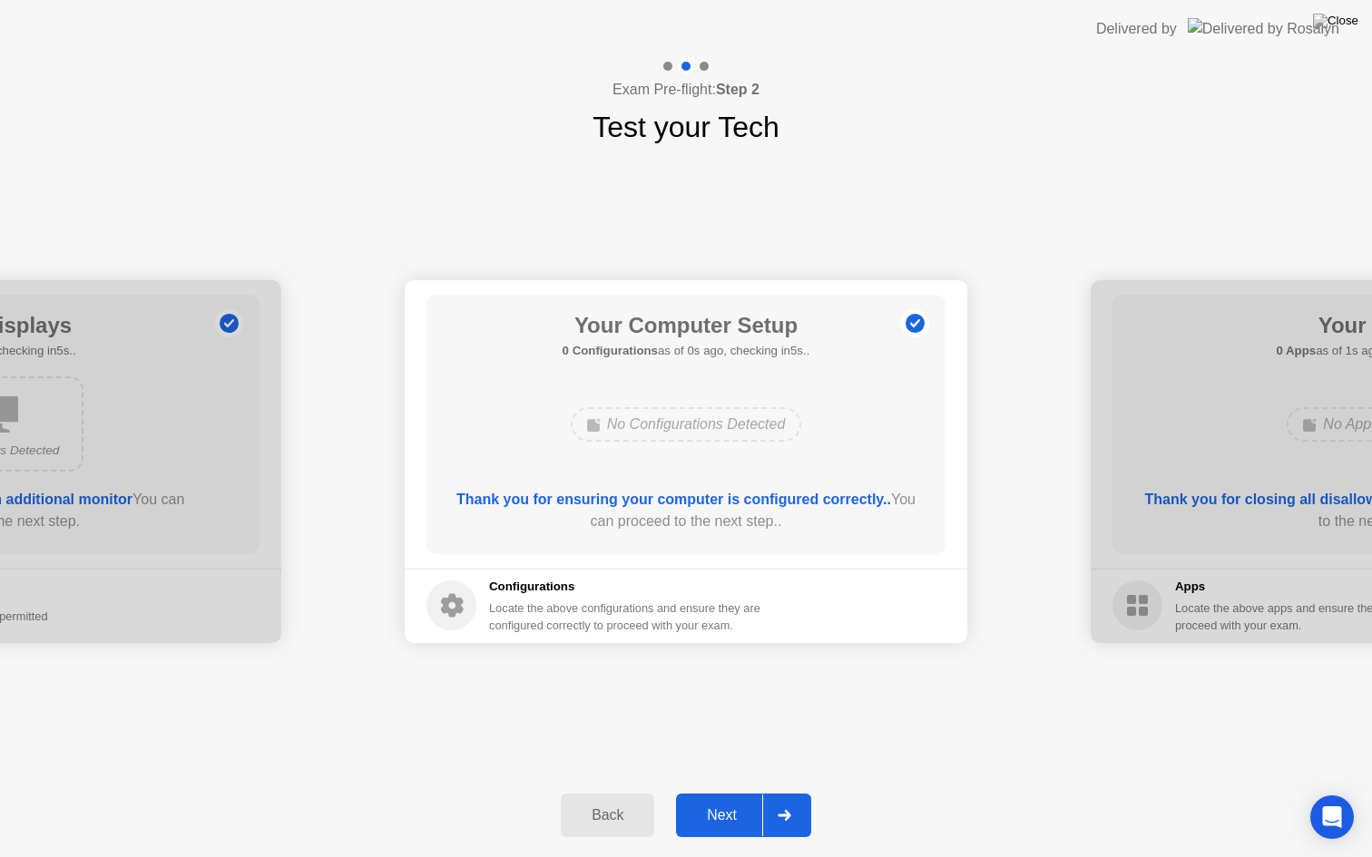
click at [798, 793] on div at bounding box center [784, 816] width 44 height 42
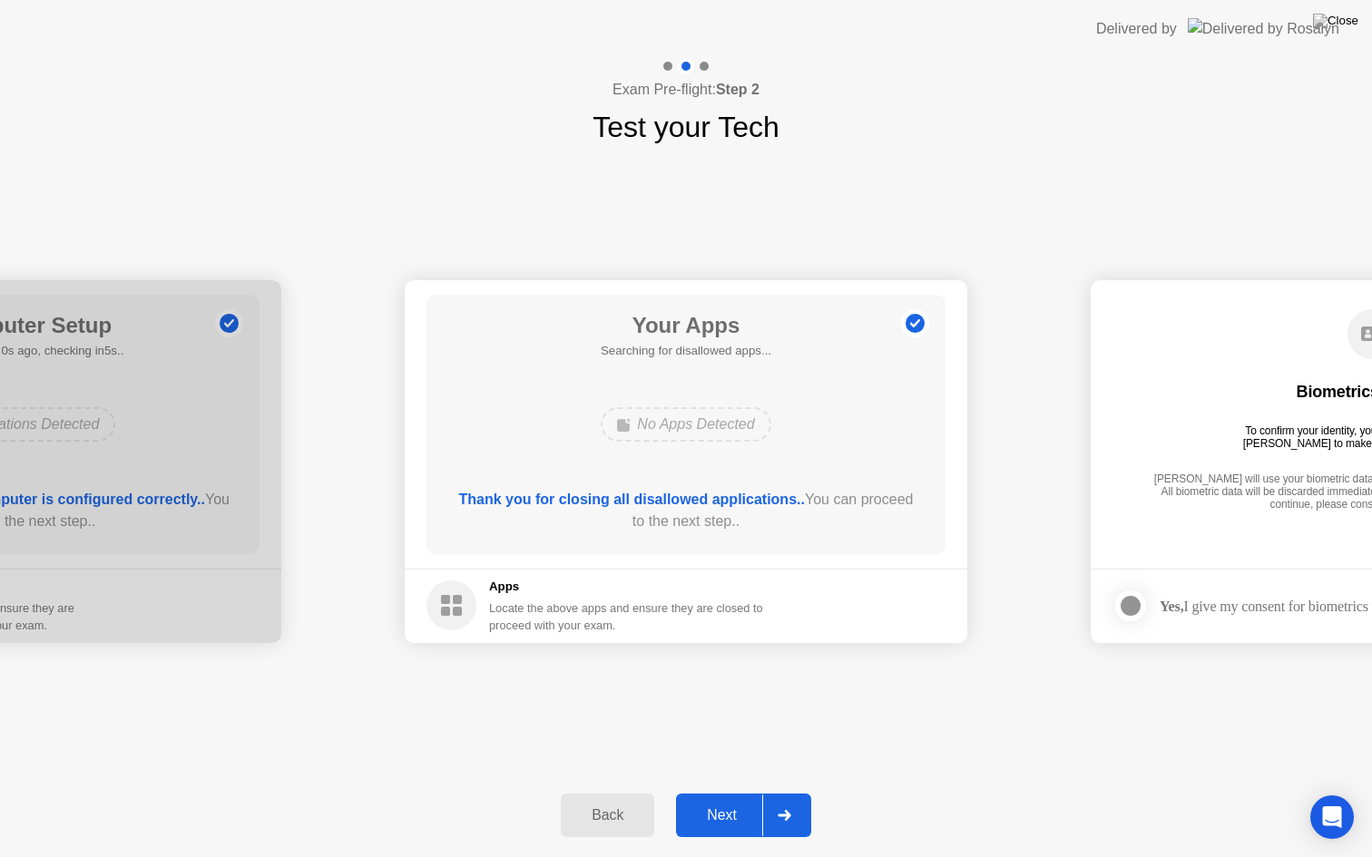
click at [798, 793] on div at bounding box center [784, 816] width 44 height 42
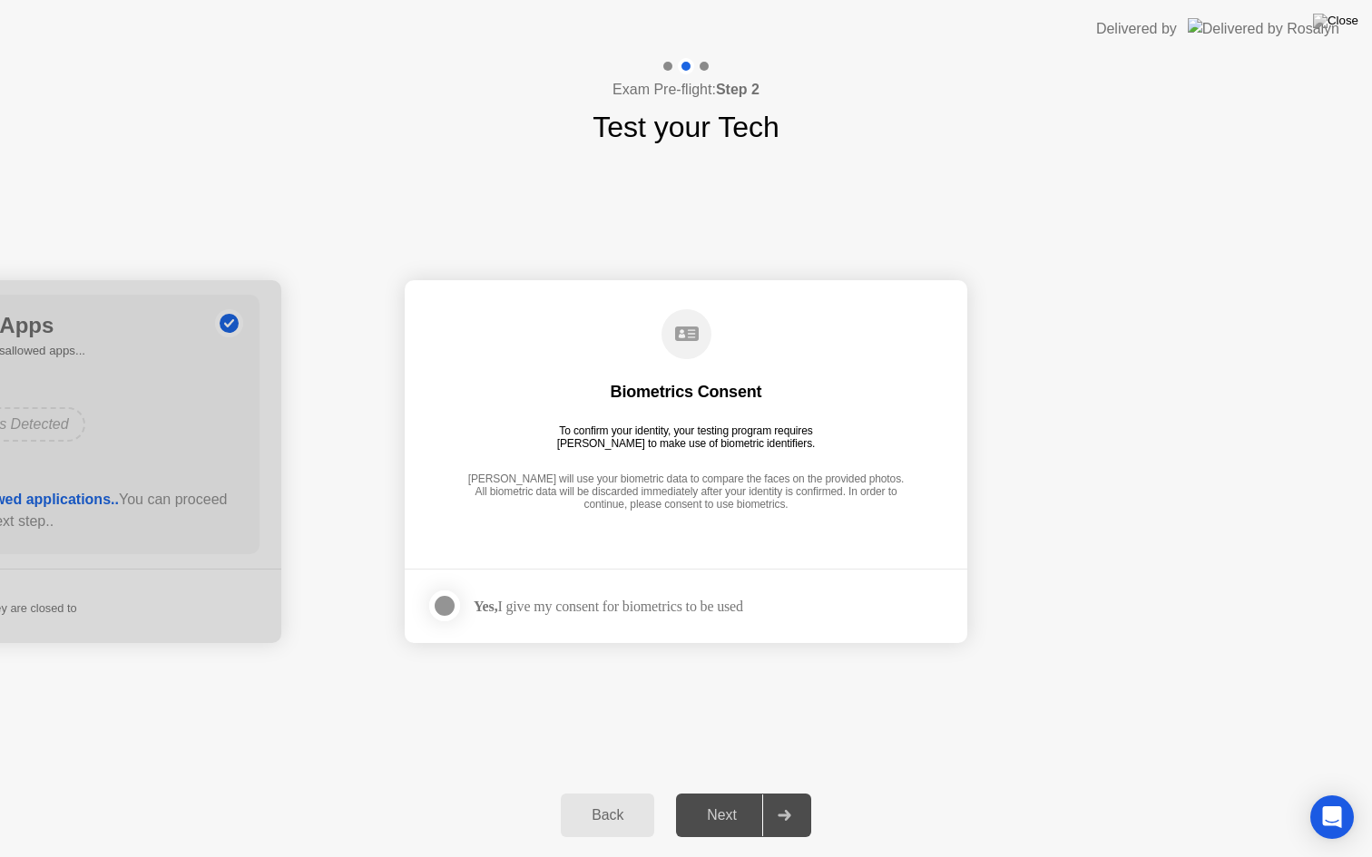
click at [798, 793] on div at bounding box center [784, 816] width 44 height 42
click at [548, 459] on div "Biometrics Consent To confirm your identity, your testing program requires [PER…" at bounding box center [685, 411] width 519 height 233
click at [682, 339] on icon at bounding box center [687, 334] width 24 height 15
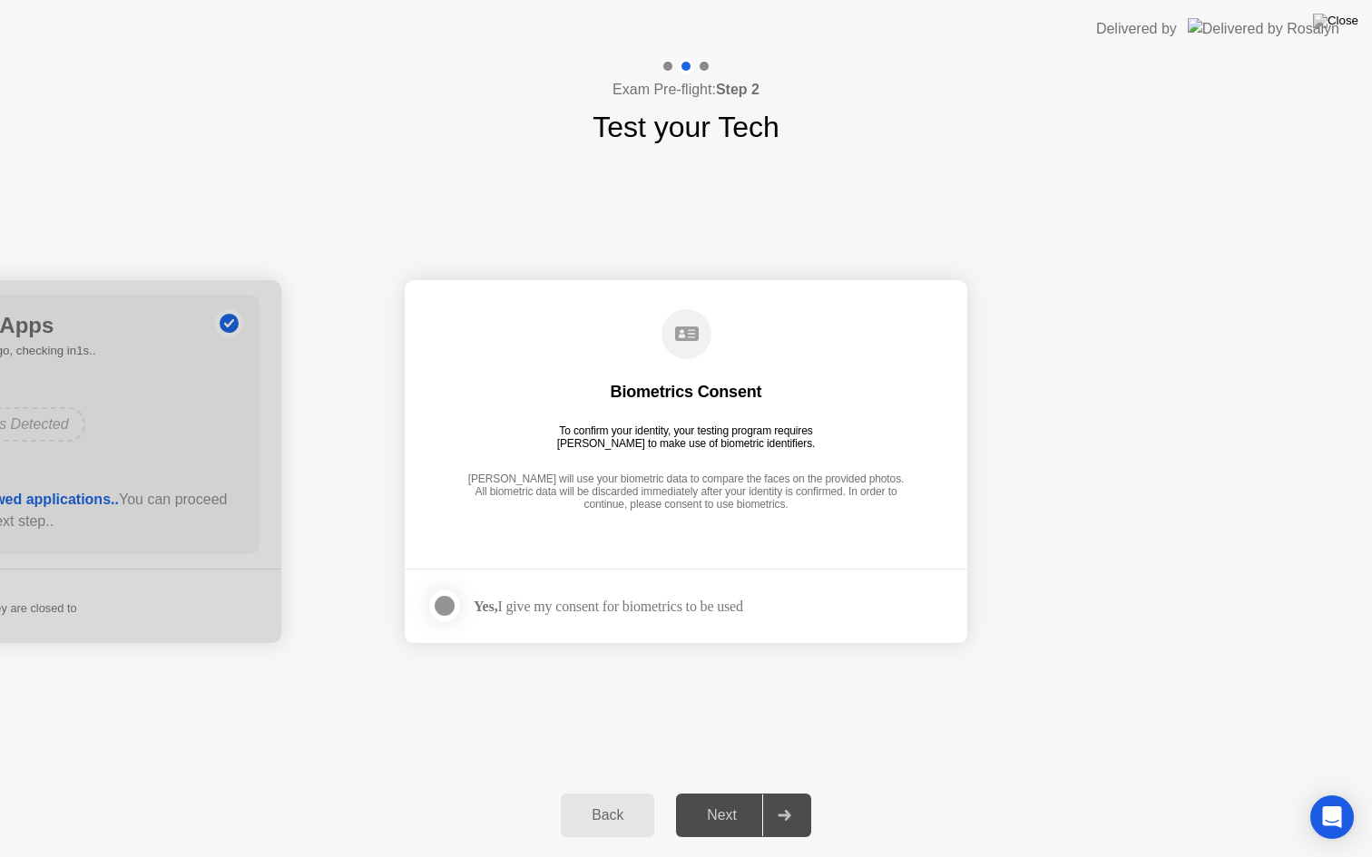
drag, startPoint x: 682, startPoint y: 339, endPoint x: 580, endPoint y: 443, distance: 145.6
click at [682, 341] on icon at bounding box center [686, 334] width 50 height 50
click at [451, 611] on div at bounding box center [445, 606] width 22 height 22
click at [786, 793] on icon at bounding box center [784, 815] width 14 height 11
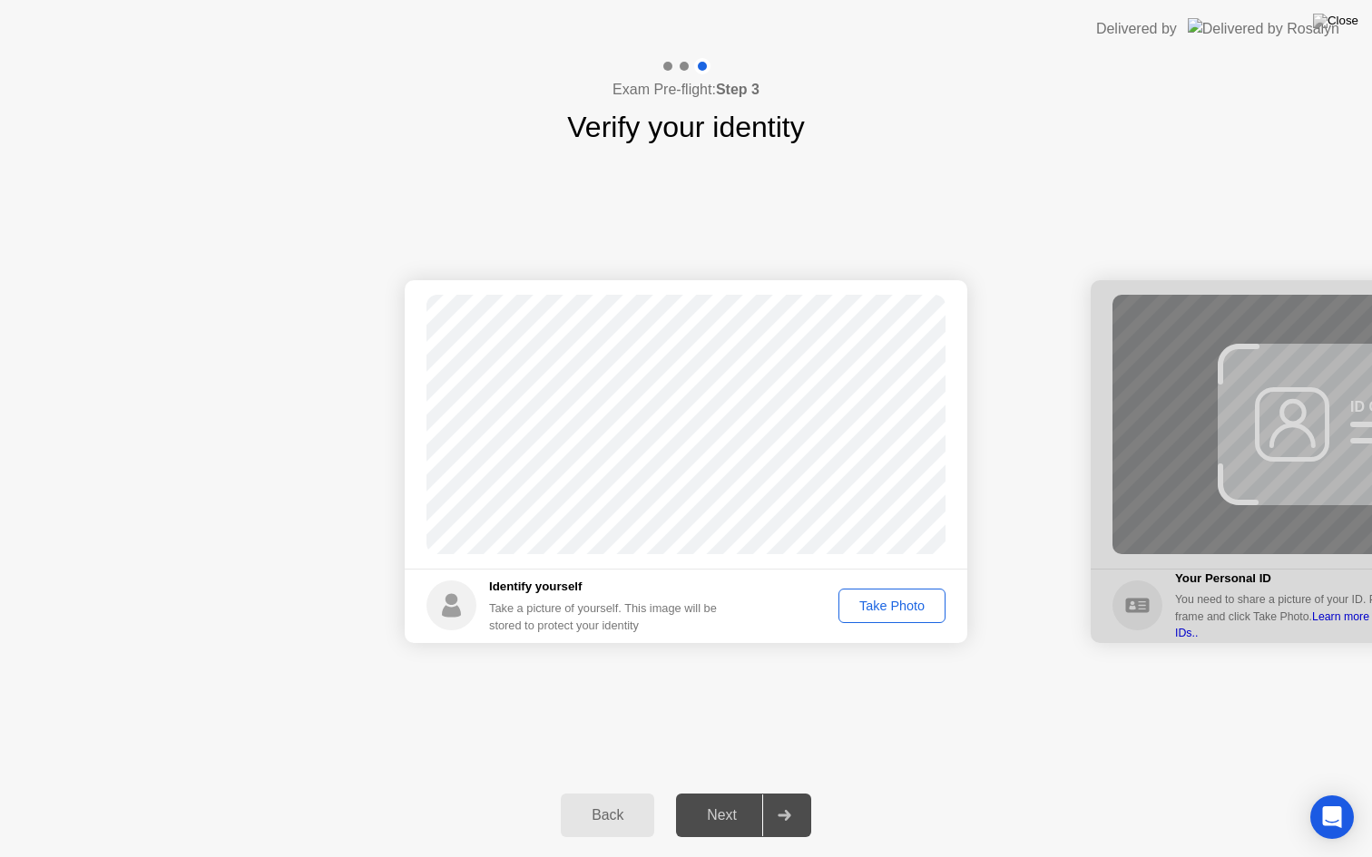
click at [890, 610] on div "Take Photo" at bounding box center [892, 606] width 94 height 15
click at [729, 793] on div "Next" at bounding box center [721, 815] width 81 height 16
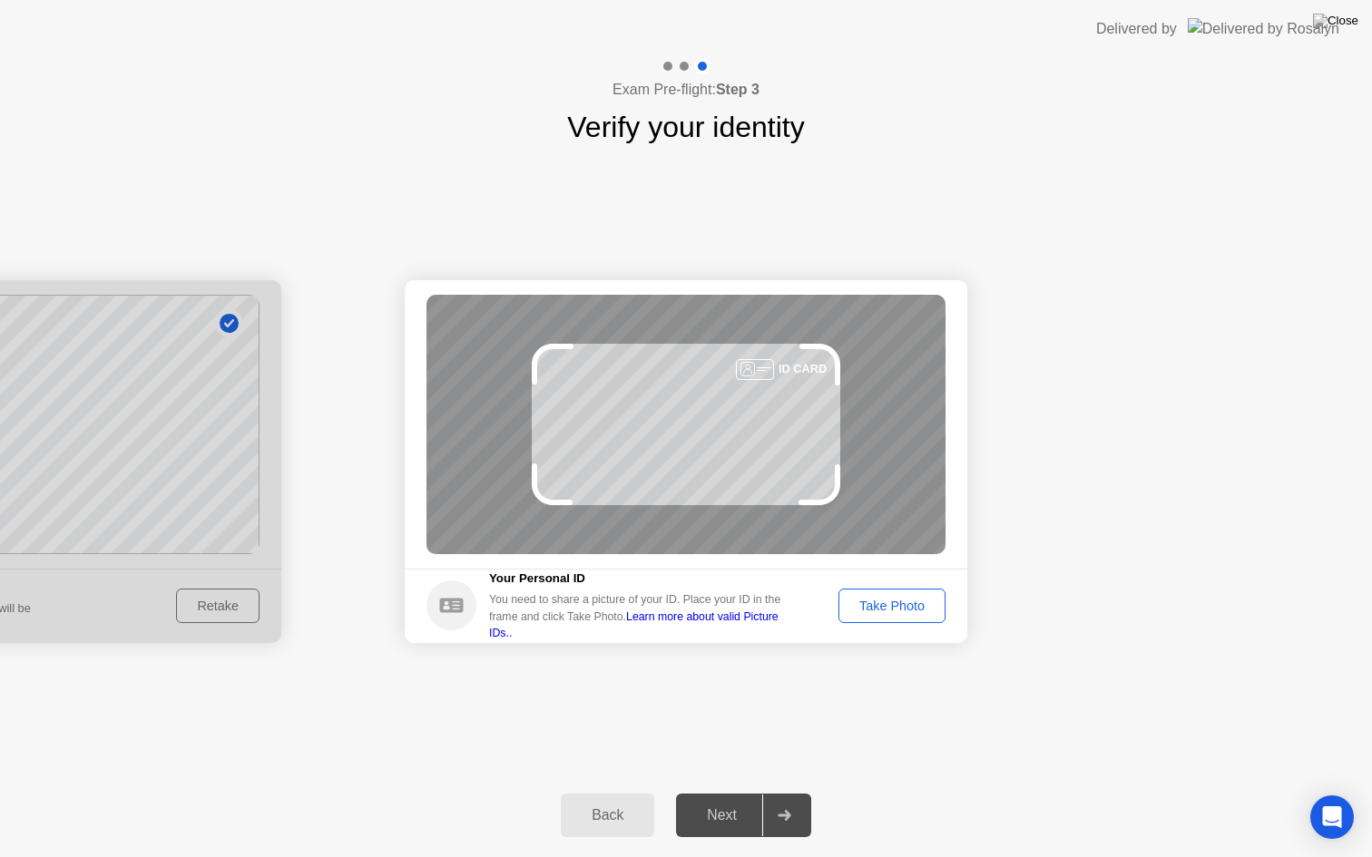
click at [701, 624] on link "Learn more about valid Picture IDs.." at bounding box center [633, 625] width 289 height 29
click at [886, 601] on div "Take Photo" at bounding box center [892, 606] width 94 height 15
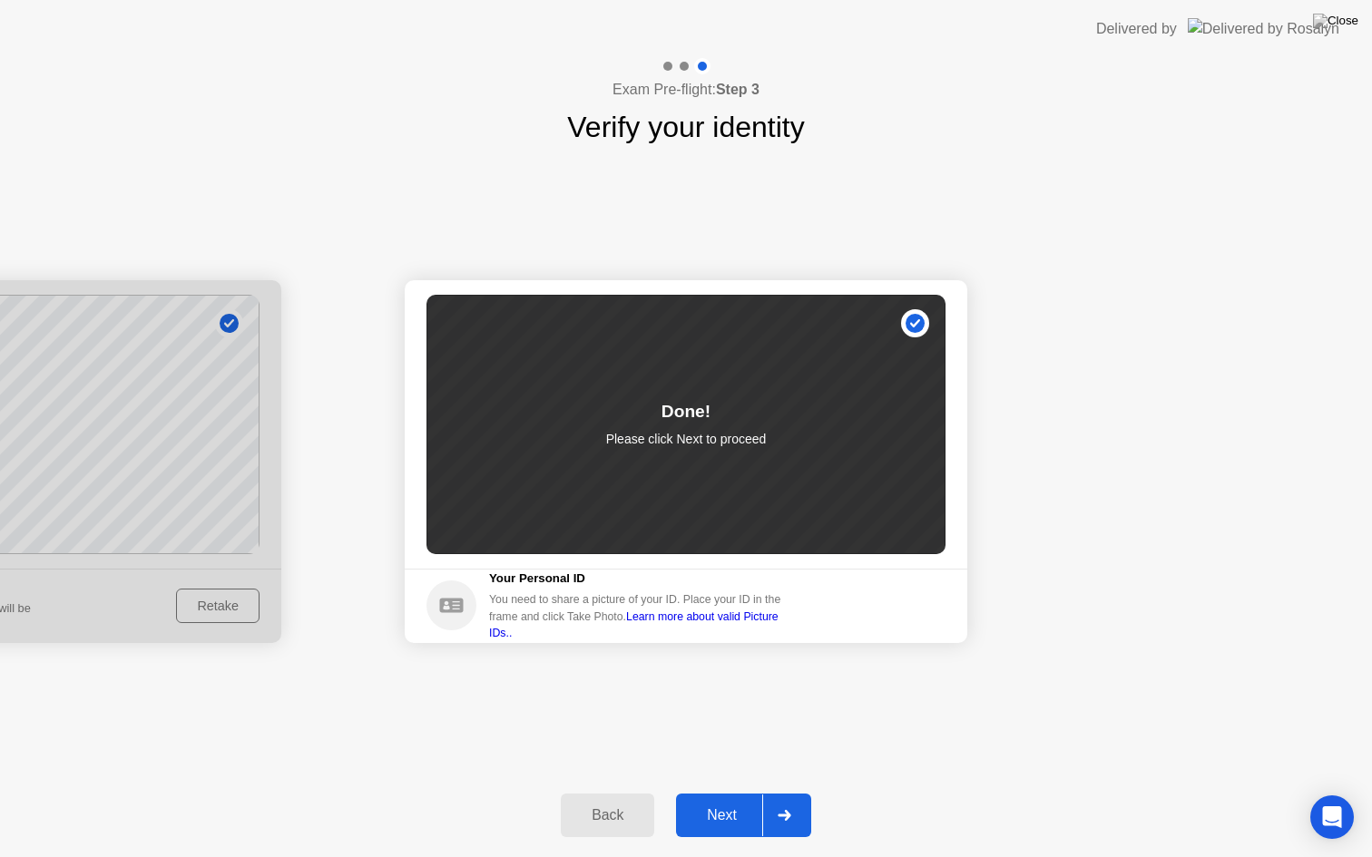
click at [786, 793] on icon at bounding box center [784, 815] width 14 height 11
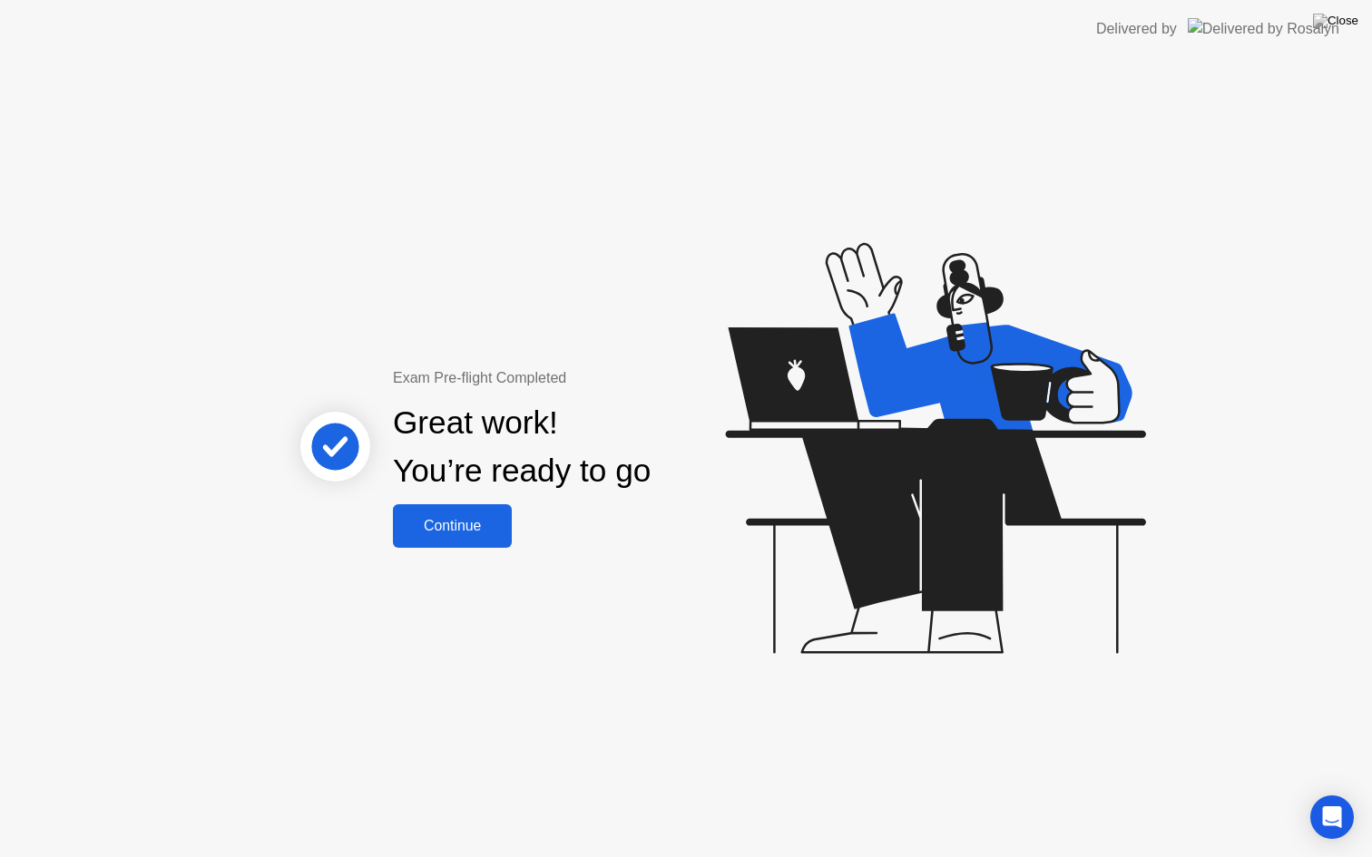
click at [475, 530] on div "Continue" at bounding box center [452, 526] width 108 height 16
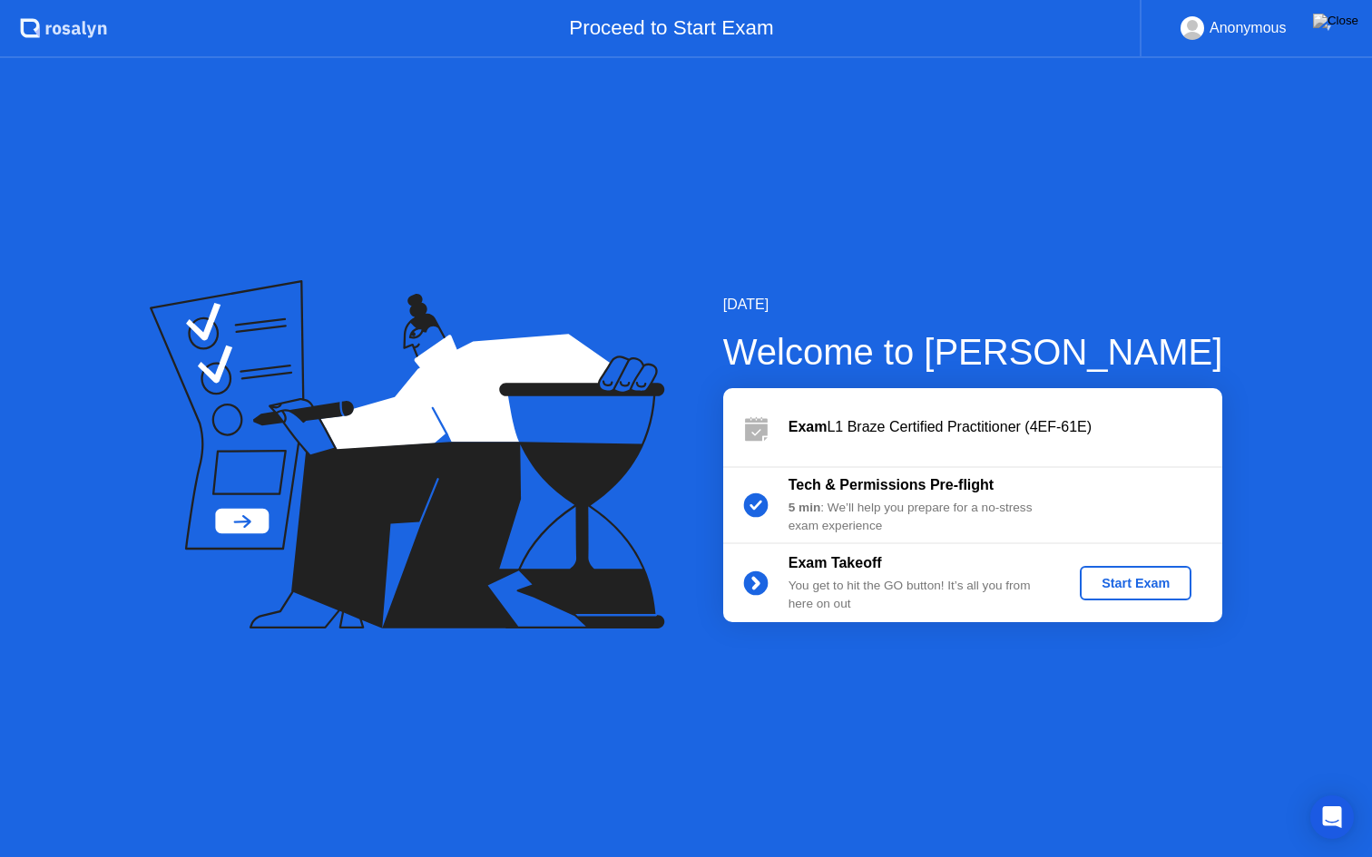
click at [1161, 581] on div "Start Exam" at bounding box center [1135, 583] width 97 height 15
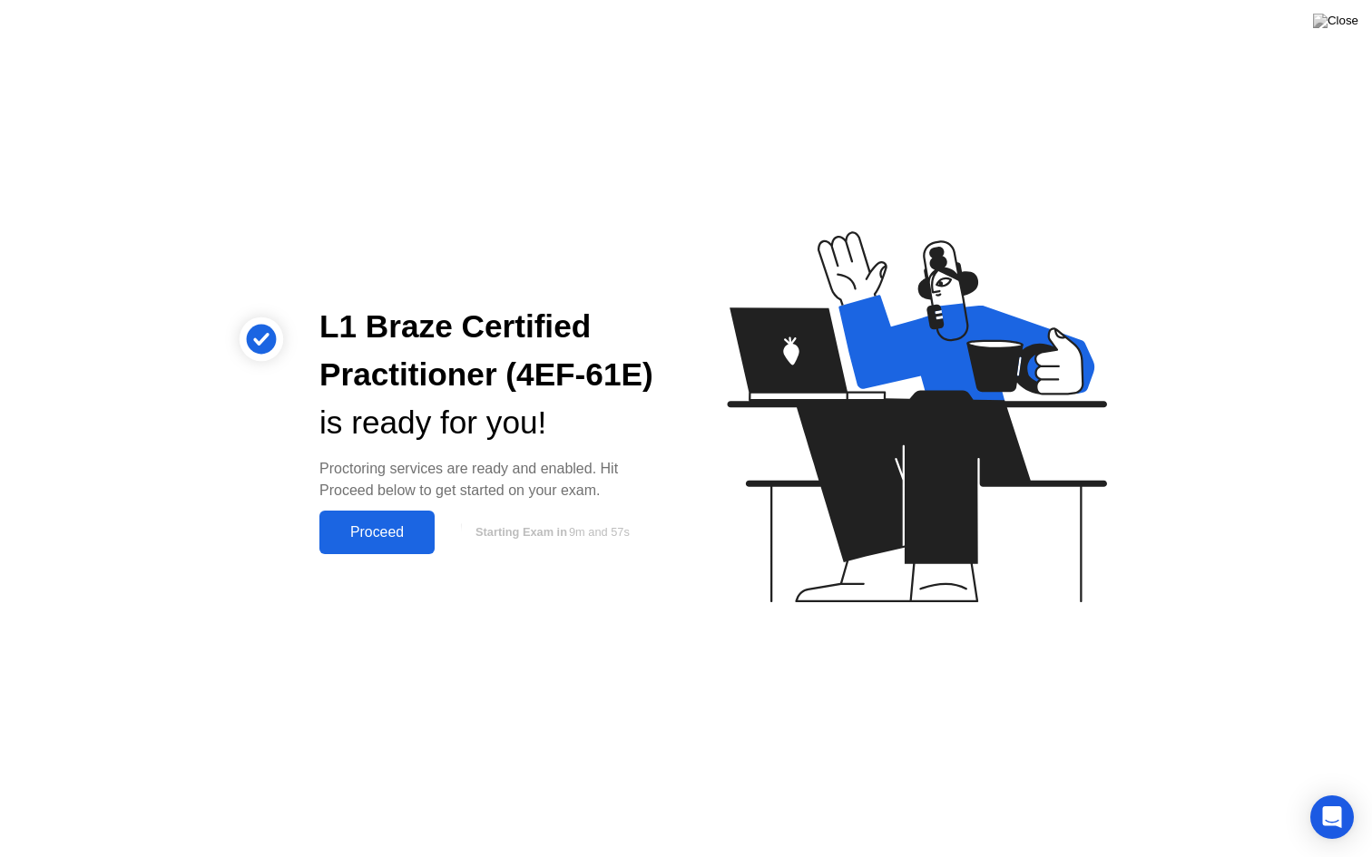
click at [398, 541] on div "Proceed" at bounding box center [377, 532] width 104 height 16
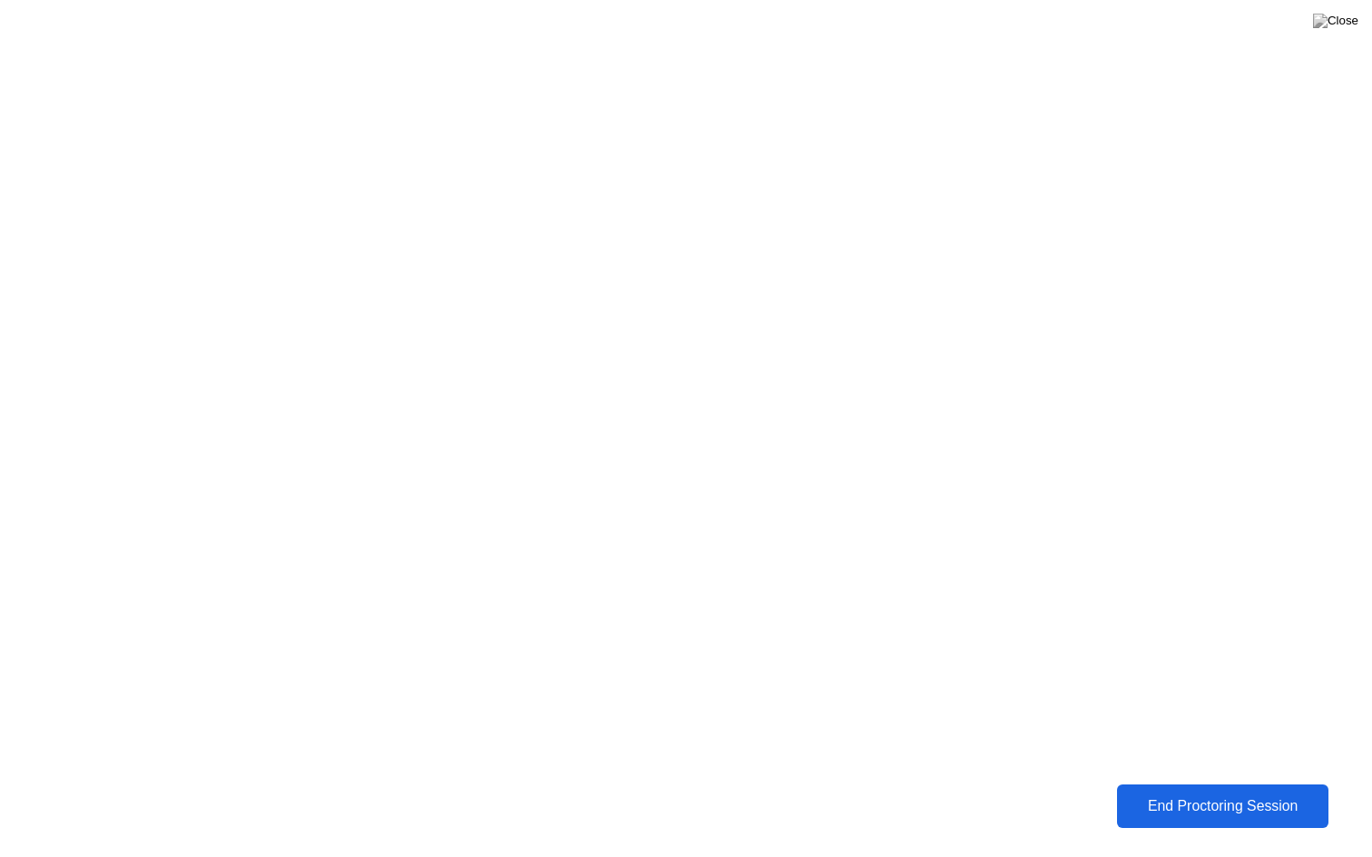
click at [1185, 793] on div "End Proctoring Session" at bounding box center [1222, 806] width 200 height 16
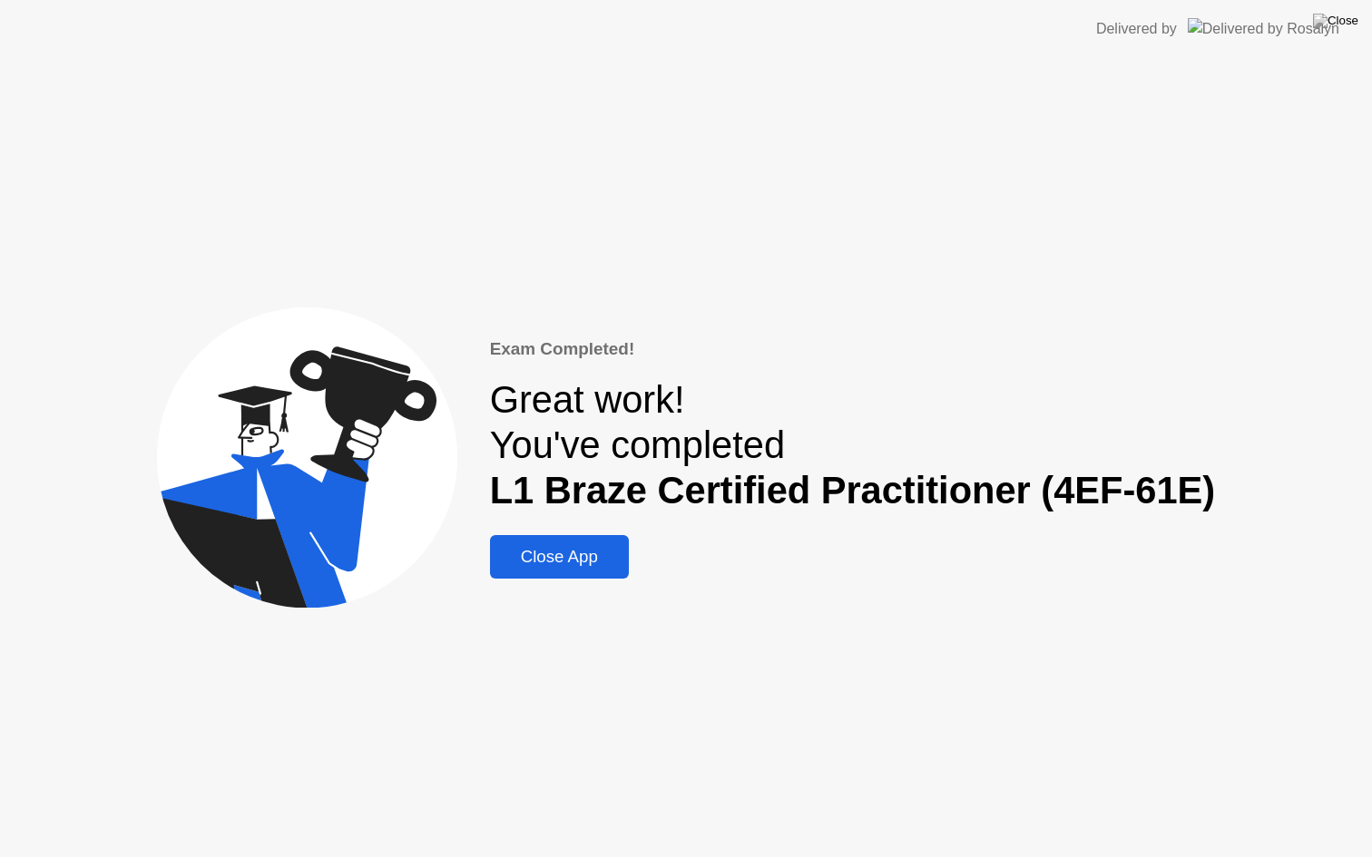
drag, startPoint x: 586, startPoint y: 549, endPoint x: 532, endPoint y: 527, distance: 57.8
click at [585, 549] on div "Close App" at bounding box center [559, 557] width 128 height 20
